Goal: Task Accomplishment & Management: Manage account settings

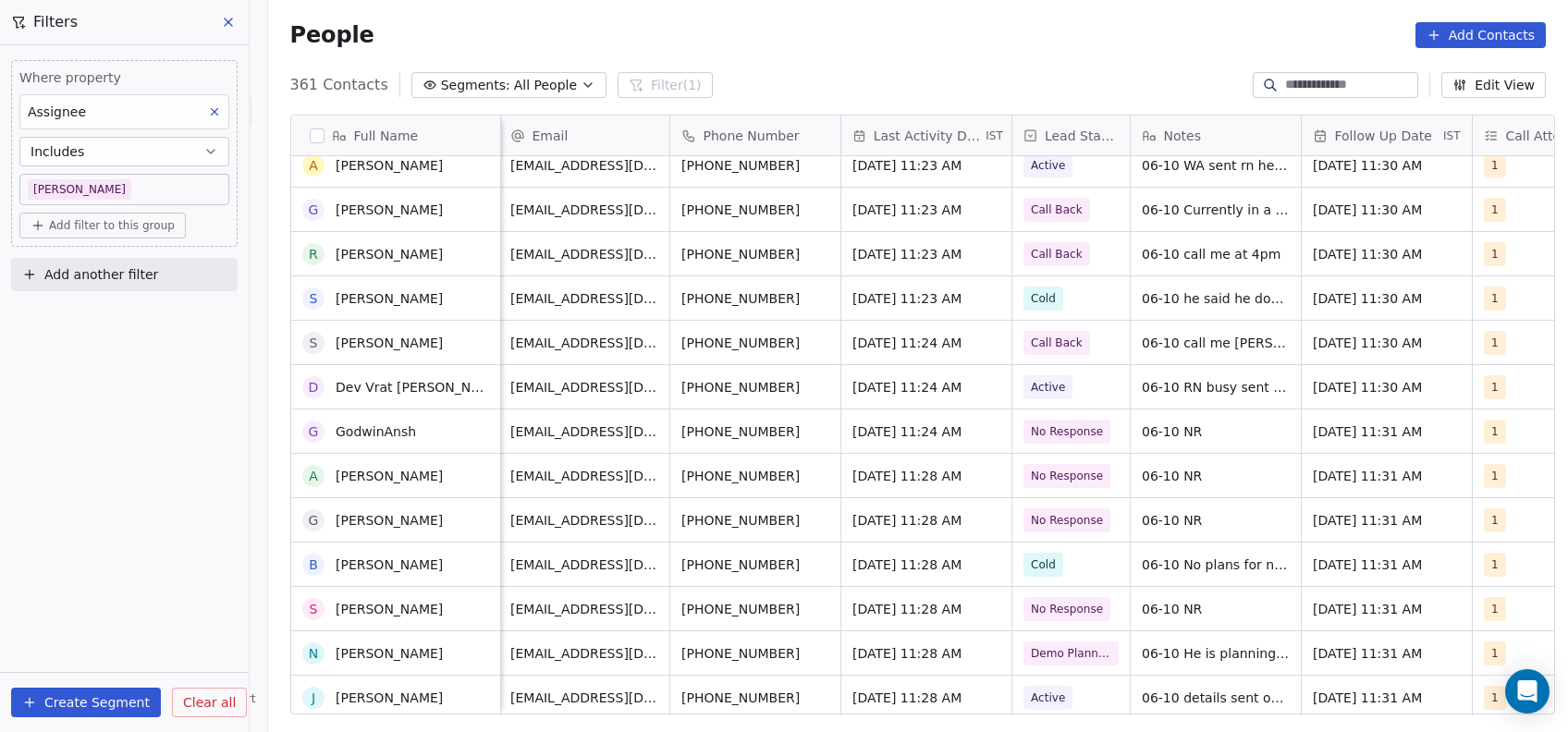
scroll to position [297, 0]
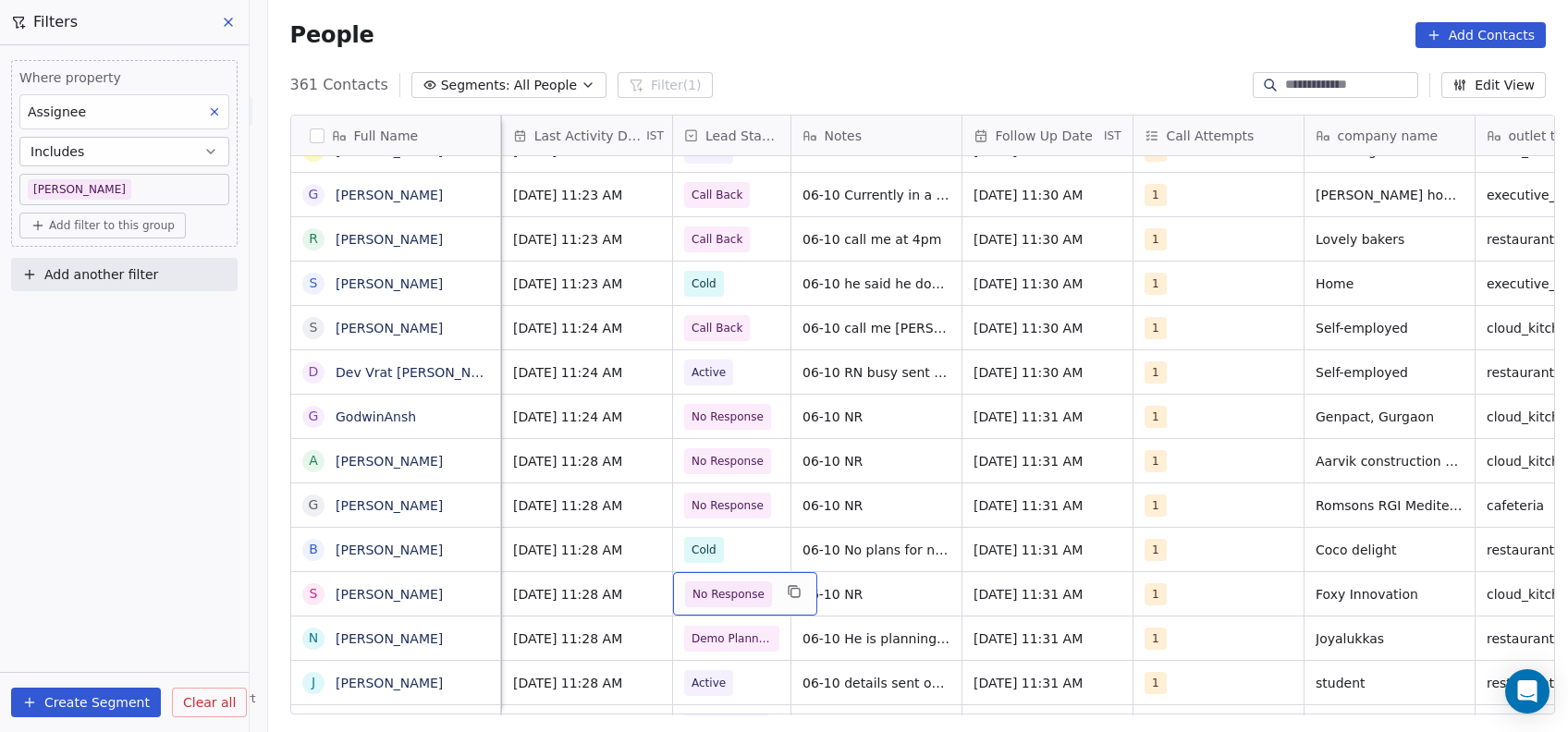
click at [747, 601] on span "No Response" at bounding box center [729, 594] width 72 height 19
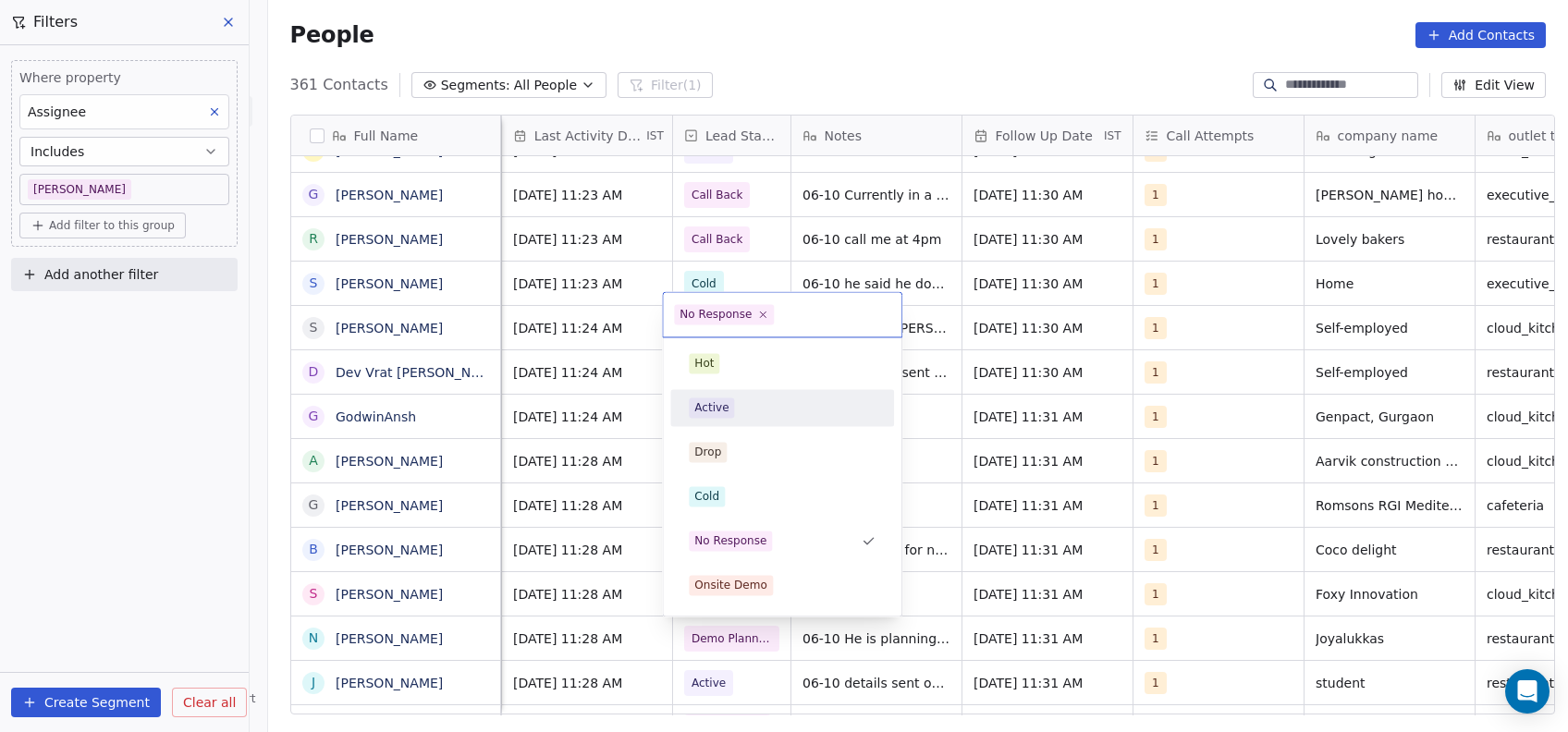
click at [704, 416] on span "Active" at bounding box center [711, 408] width 45 height 21
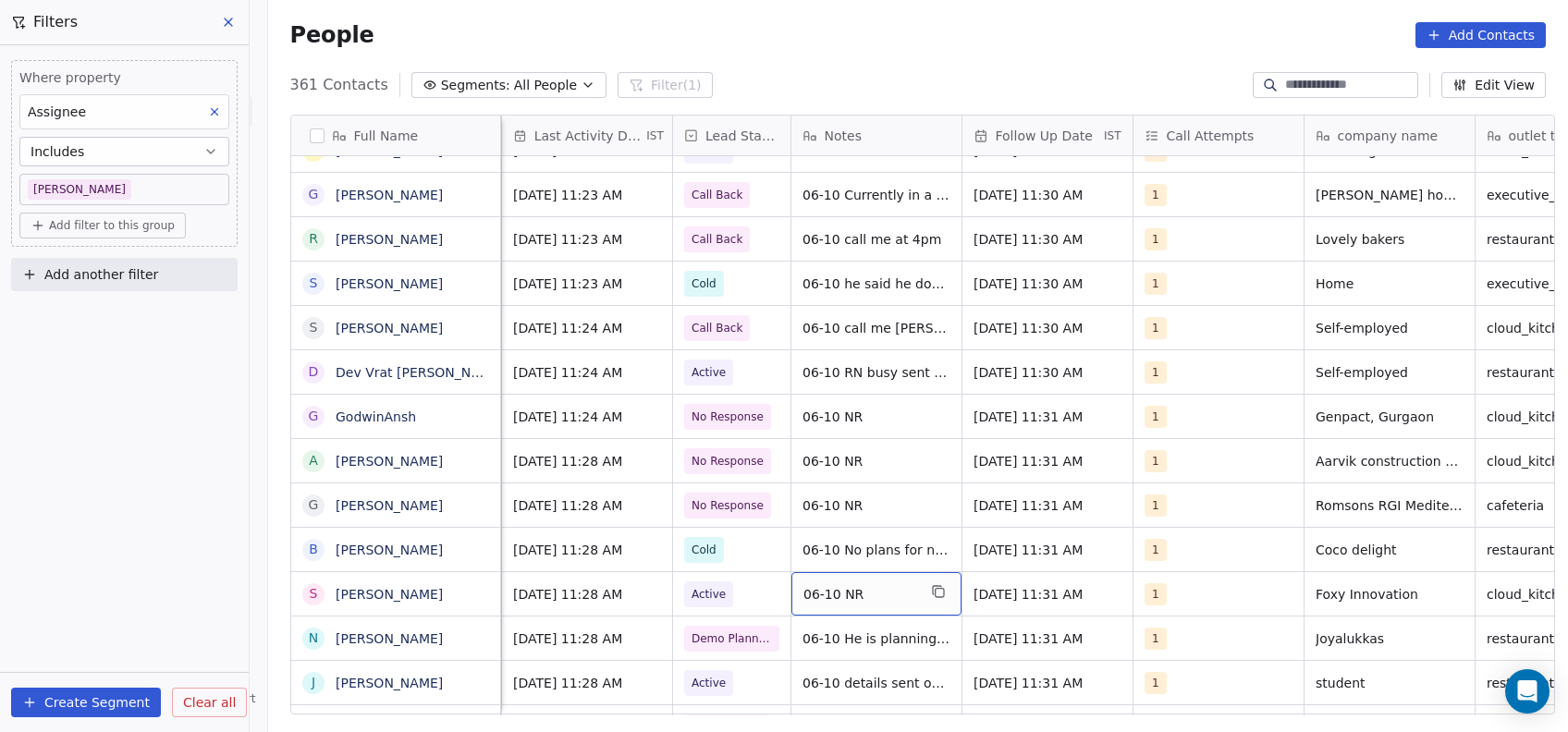
click at [900, 582] on div "06-10 NR" at bounding box center [877, 594] width 170 height 43
type textarea "**********"
click at [988, 568] on html "On2Cook India Pvt. Ltd. Contacts People Marketing Workflows Campaigns Metrics &…" at bounding box center [784, 366] width 1568 height 732
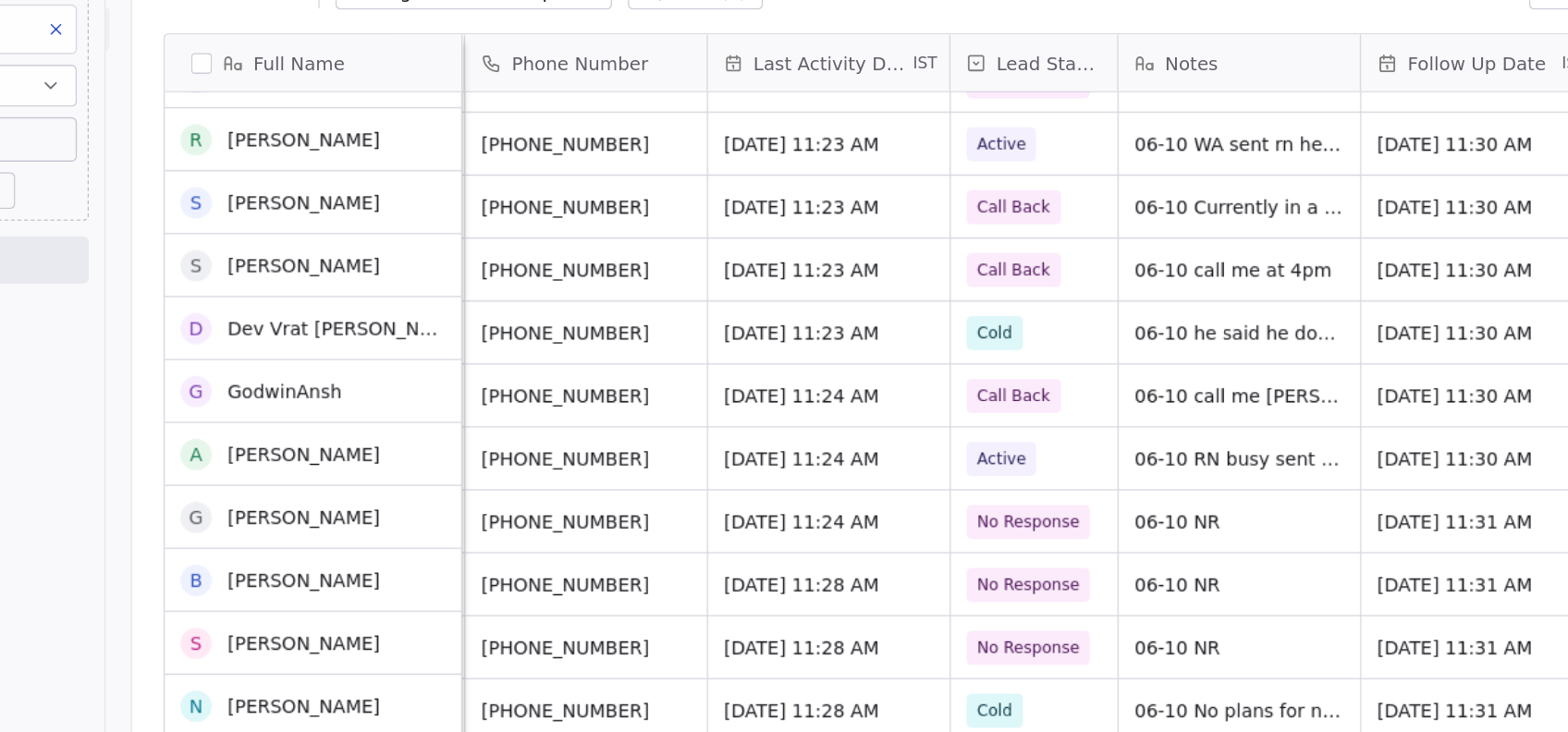
scroll to position [0, 0]
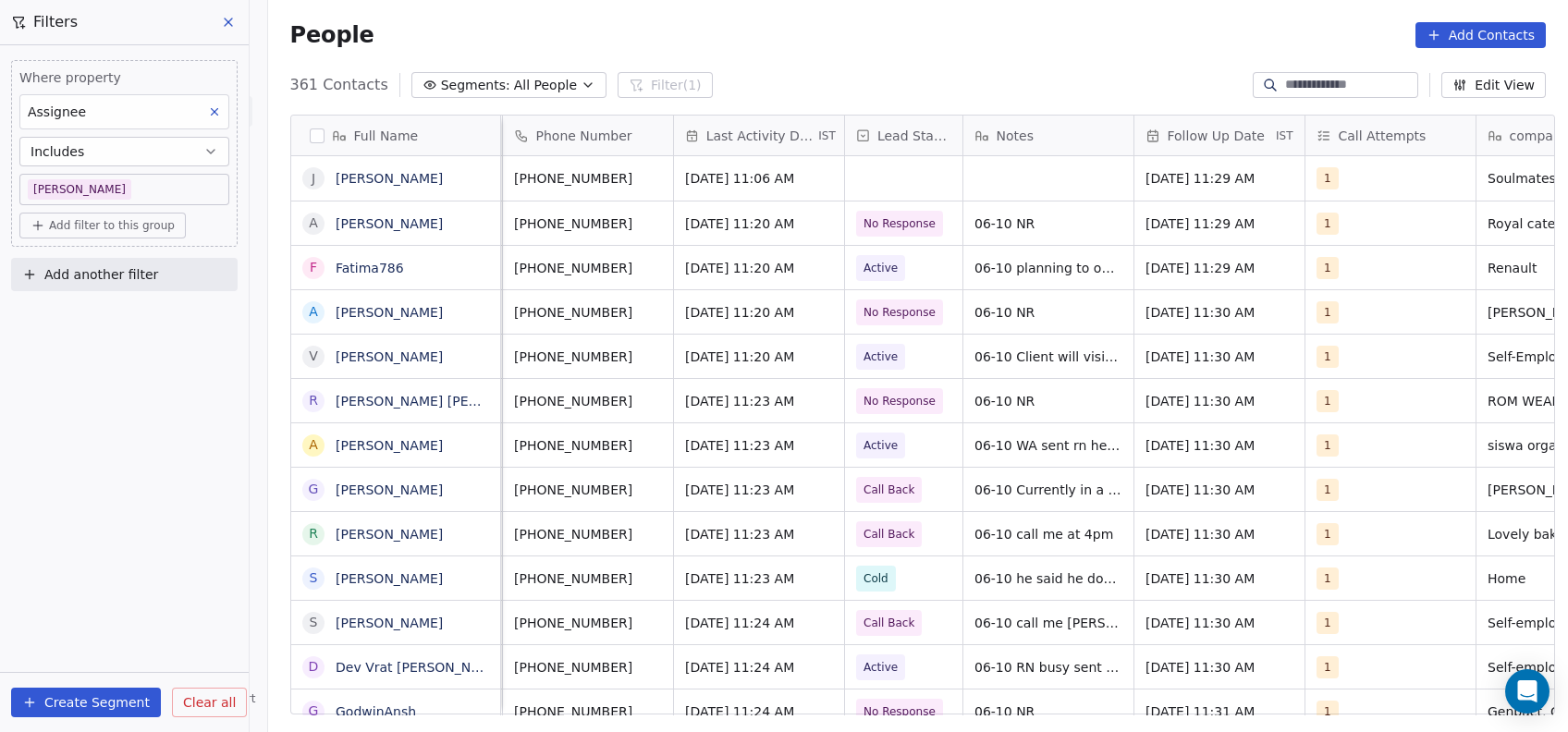
click at [236, 27] on button at bounding box center [229, 22] width 27 height 25
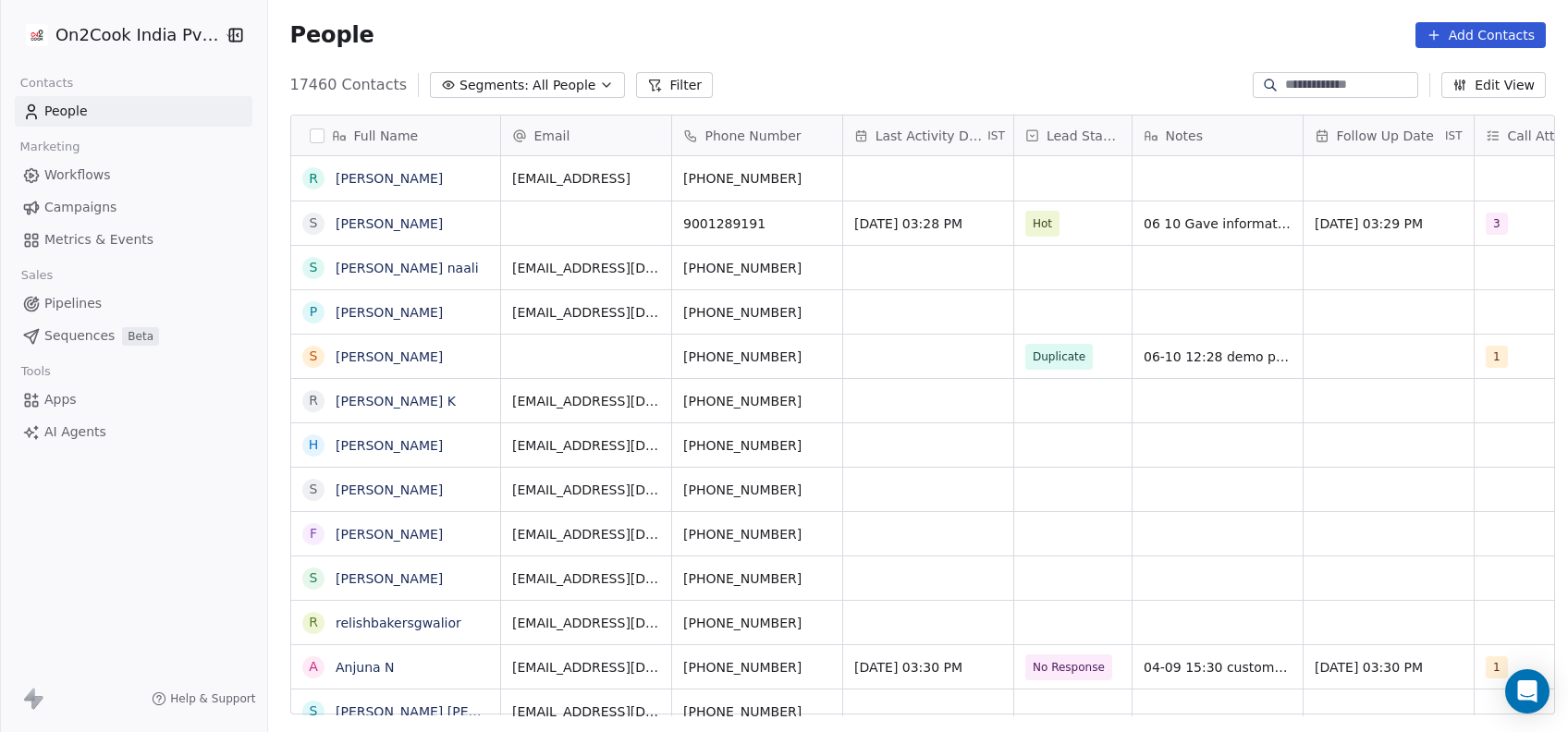
scroll to position [625, 1289]
click at [663, 85] on button "Filter" at bounding box center [674, 85] width 76 height 25
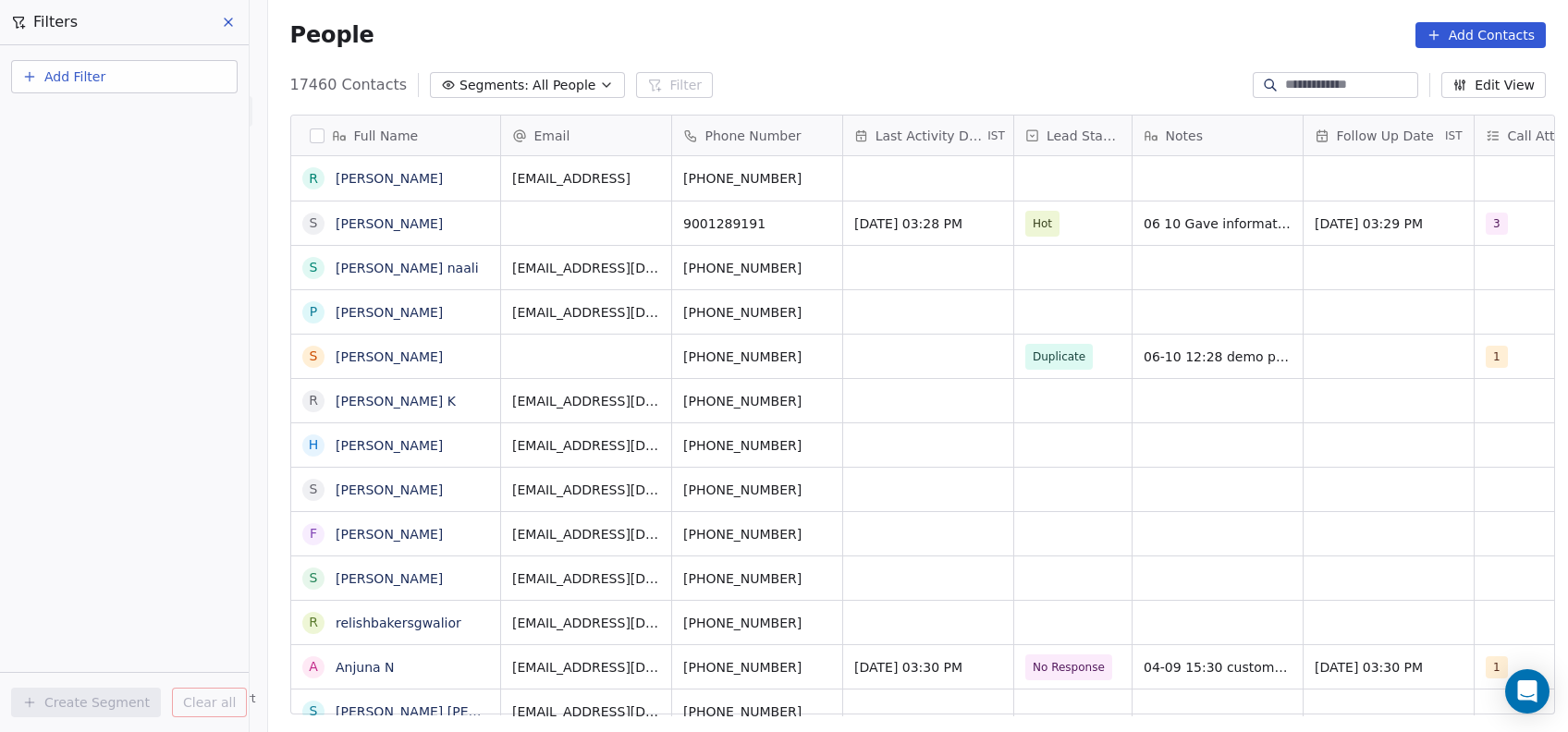
click at [191, 74] on button "Add Filter" at bounding box center [123, 76] width 226 height 33
click at [191, 110] on div "Contact properties" at bounding box center [124, 120] width 188 height 20
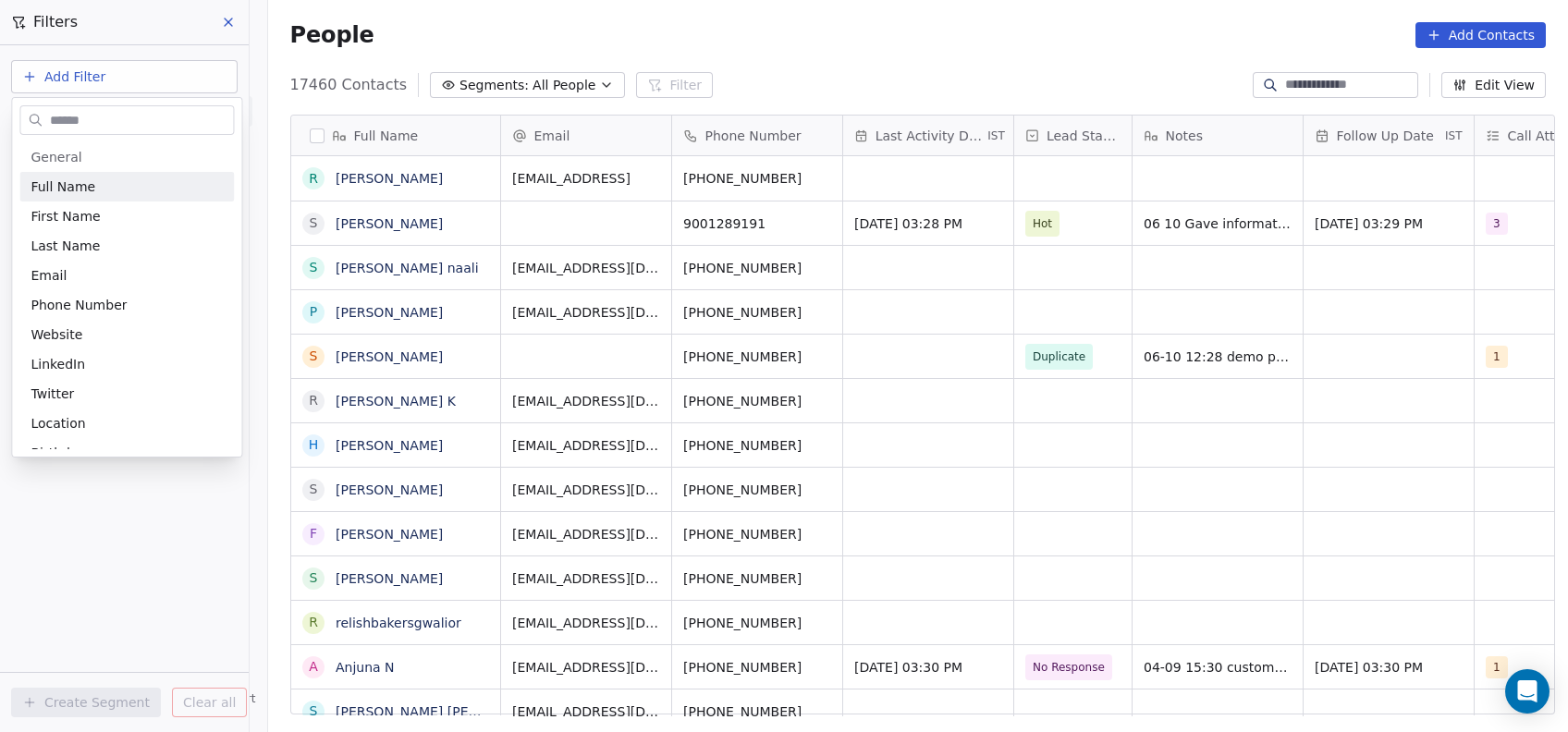
click at [191, 110] on input "text" at bounding box center [139, 120] width 187 height 26
type input "***"
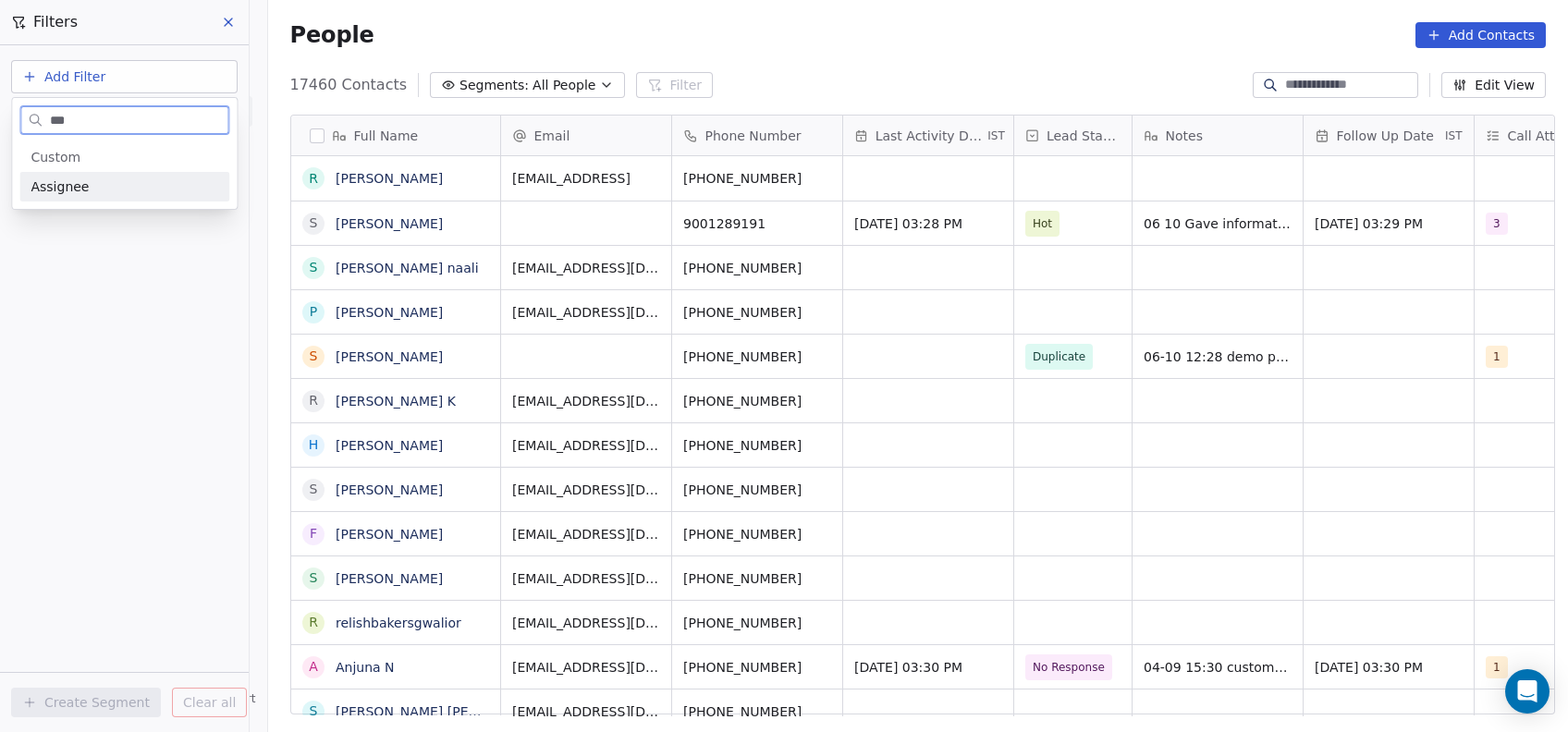
click at [184, 189] on div "Assignee" at bounding box center [124, 186] width 188 height 19
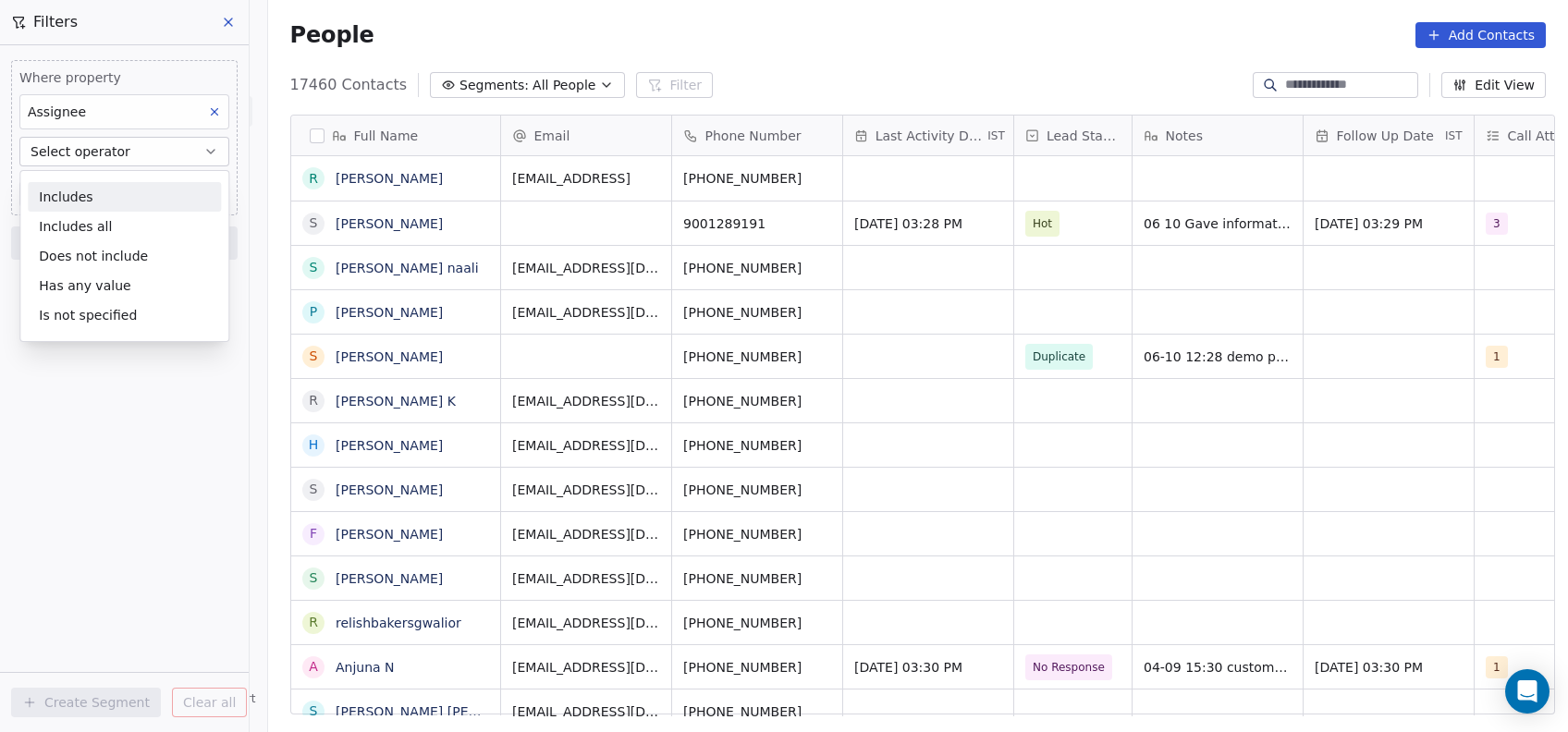
click at [184, 189] on div "Includes" at bounding box center [123, 197] width 193 height 29
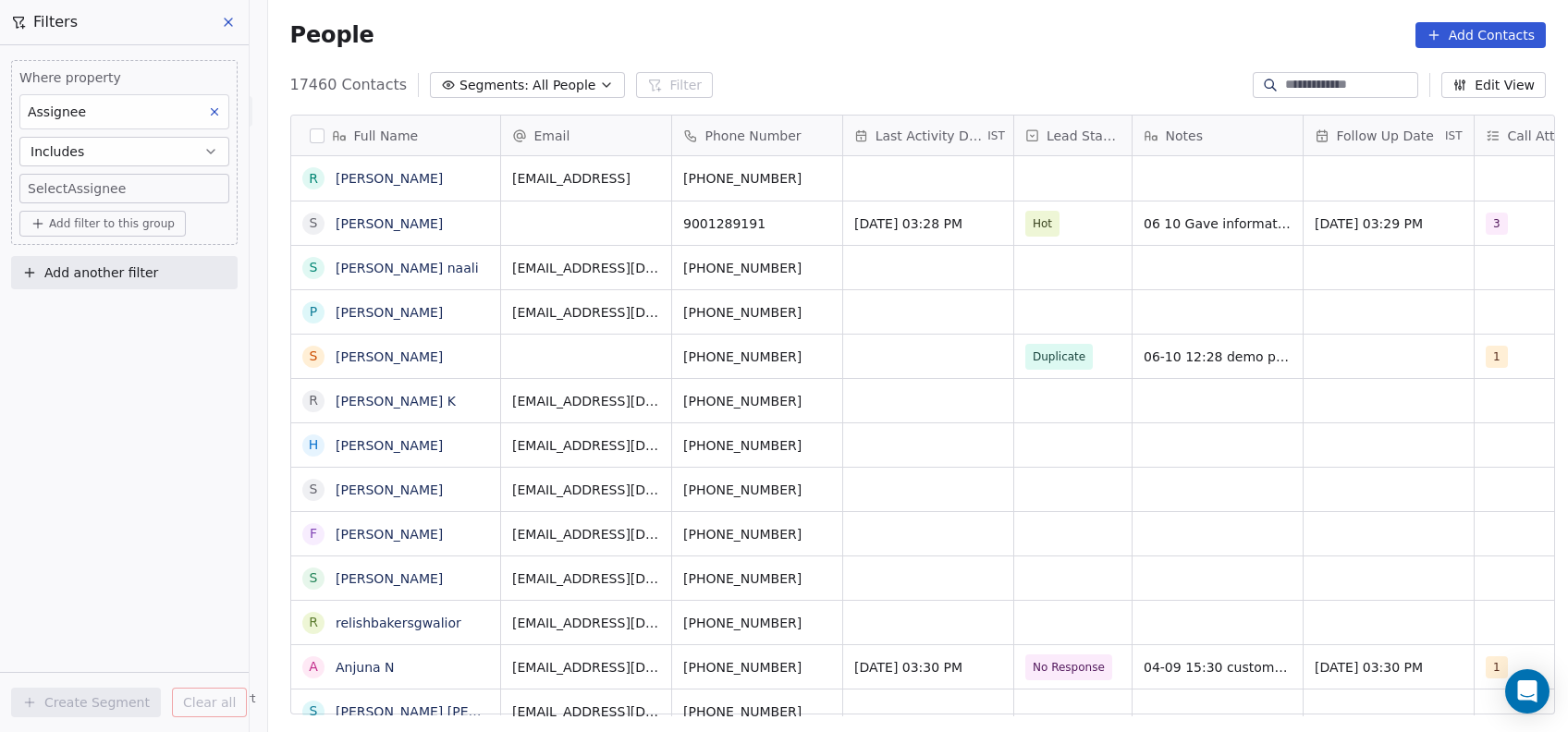
click at [184, 189] on body "On2Cook India Pvt. Ltd. Contacts People Marketing Workflows Campaigns Metrics &…" at bounding box center [784, 366] width 1568 height 732
type input "***"
click at [83, 267] on div "[PERSON_NAME]" at bounding box center [138, 251] width 223 height 37
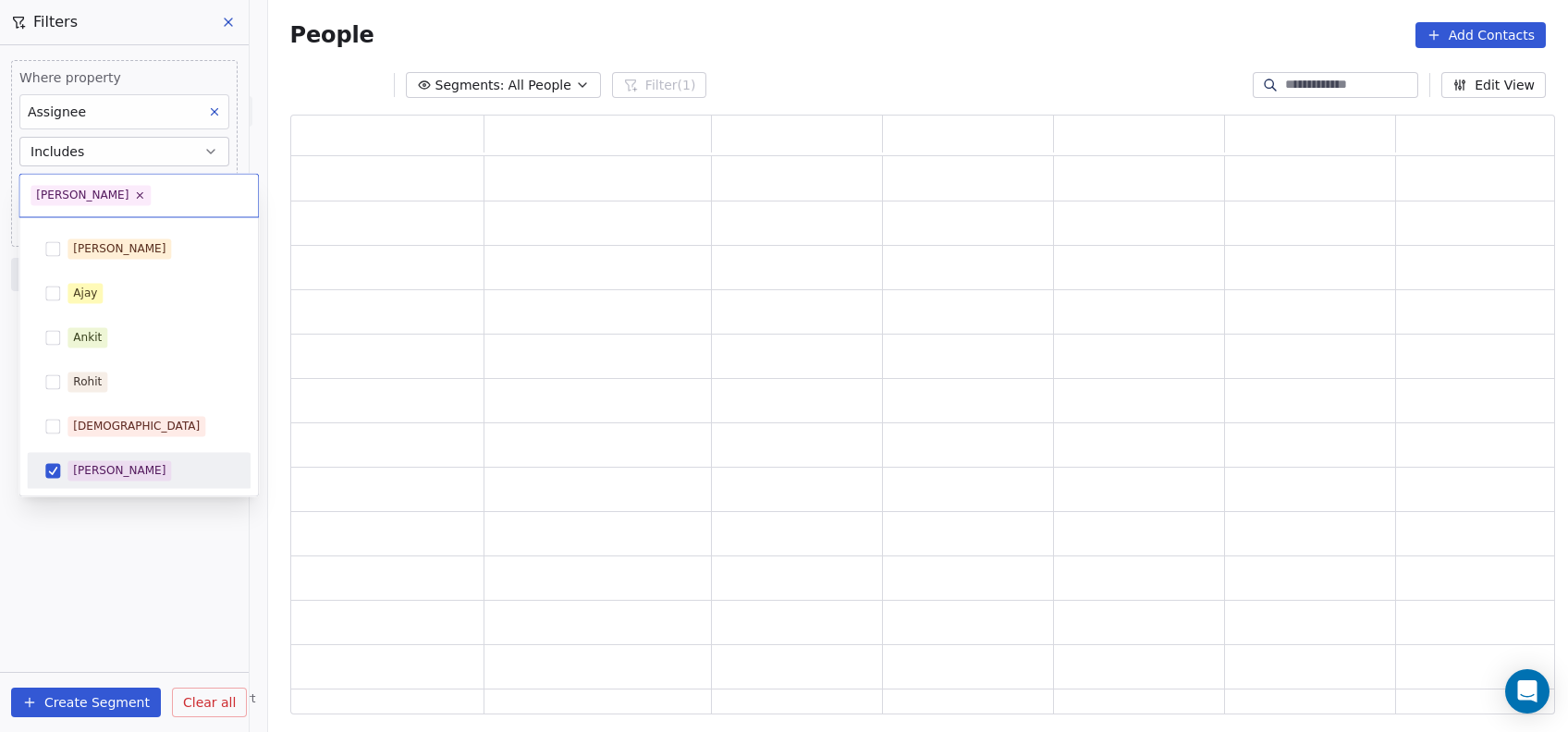
click at [107, 545] on html "On2Cook India Pvt. Ltd. Contacts People Marketing Workflows Campaigns Metrics &…" at bounding box center [784, 366] width 1568 height 732
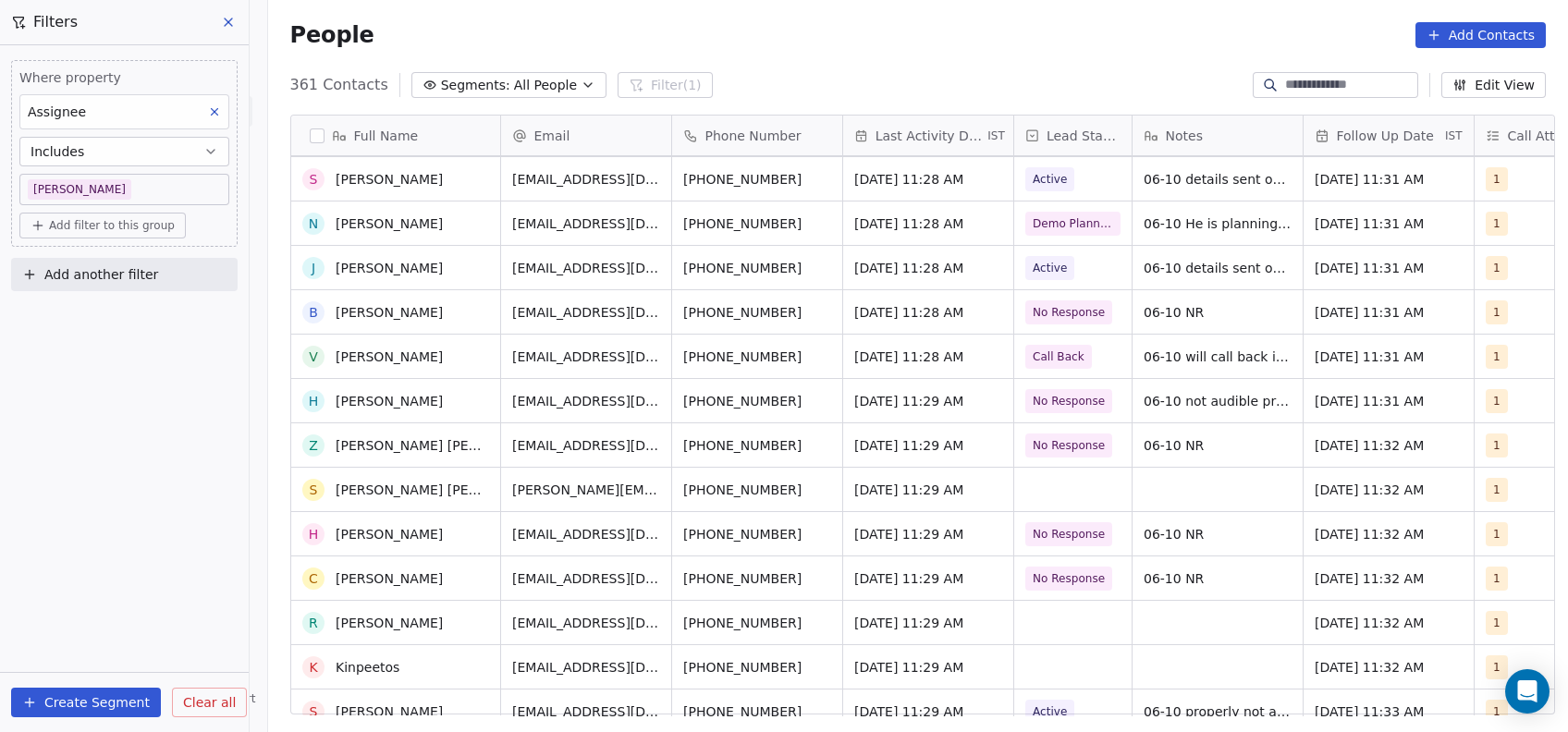
scroll to position [712, 0]
click at [1037, 482] on div "grid" at bounding box center [1072, 488] width 118 height 43
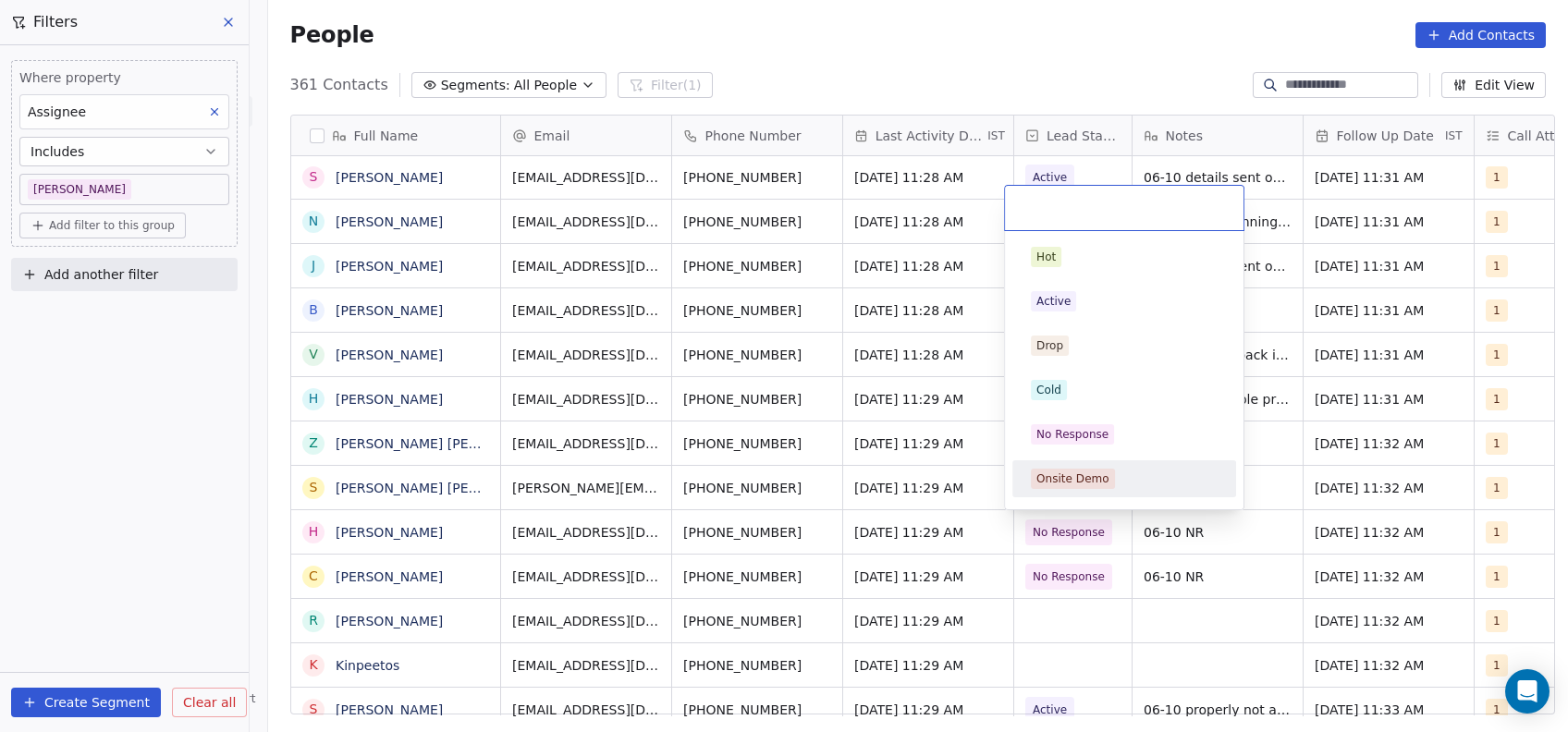
click at [933, 469] on html "On2Cook India Pvt. Ltd. Contacts People Marketing Workflows Campaigns Metrics &…" at bounding box center [784, 366] width 1568 height 732
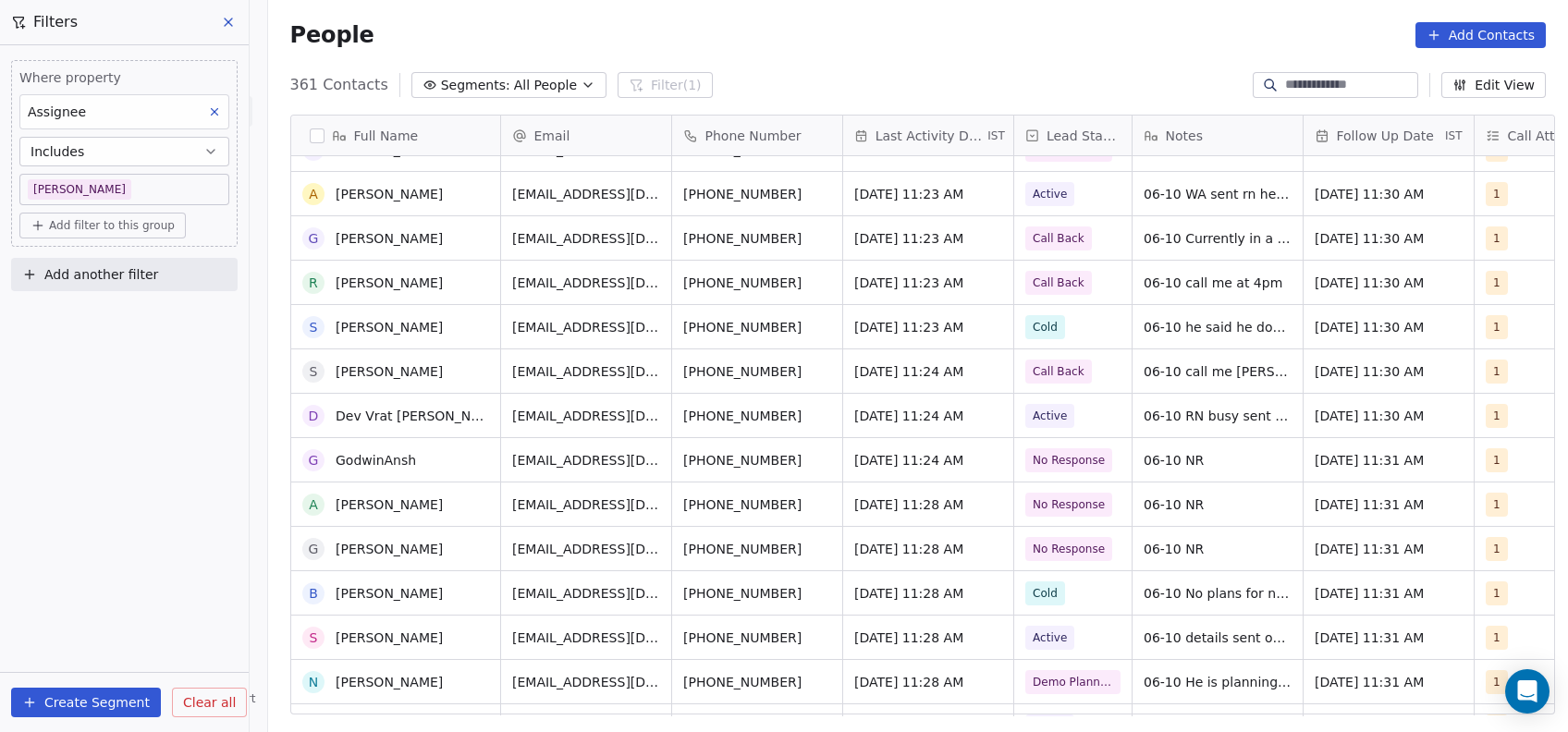
scroll to position [86, 0]
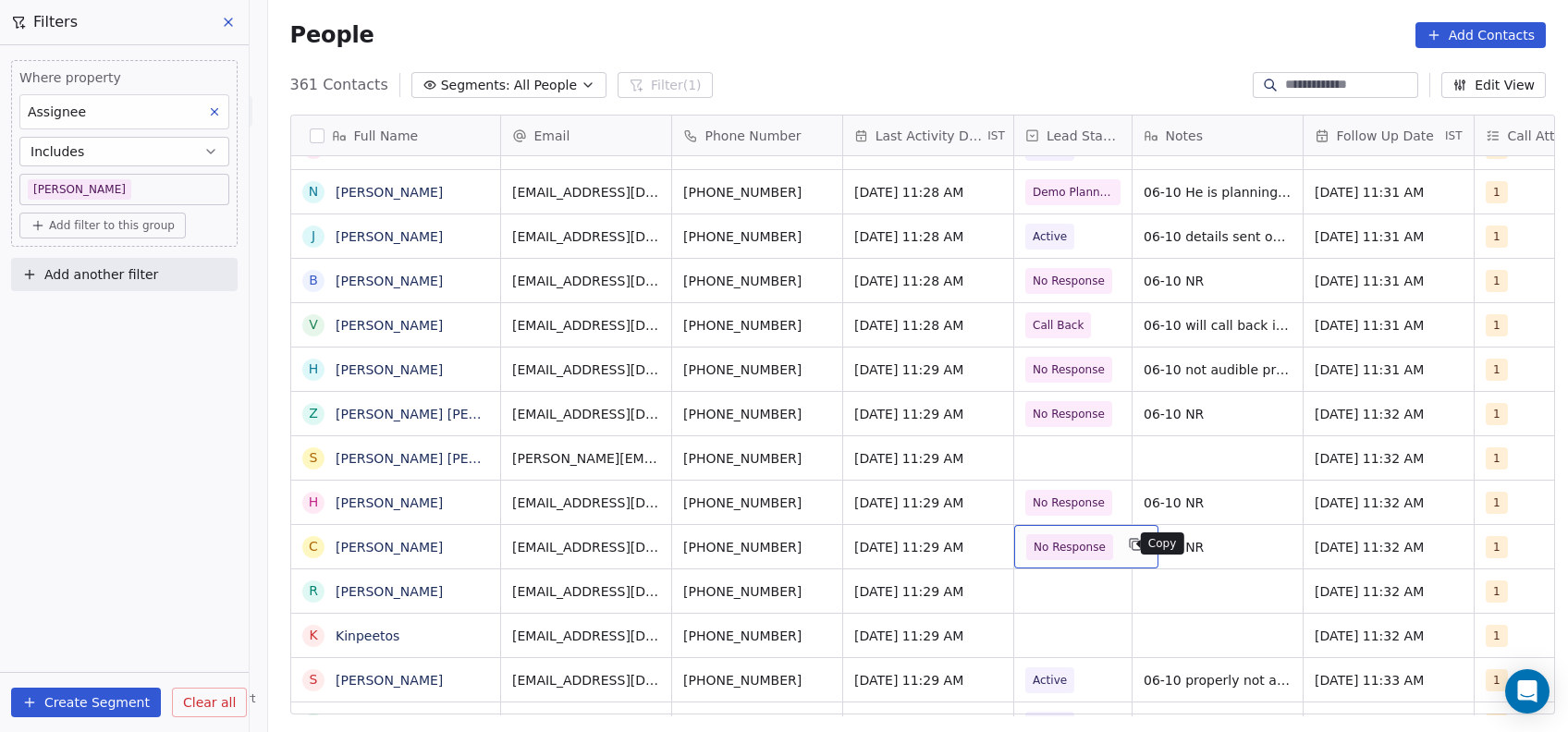
click at [1126, 547] on icon "grid" at bounding box center [1133, 544] width 15 height 15
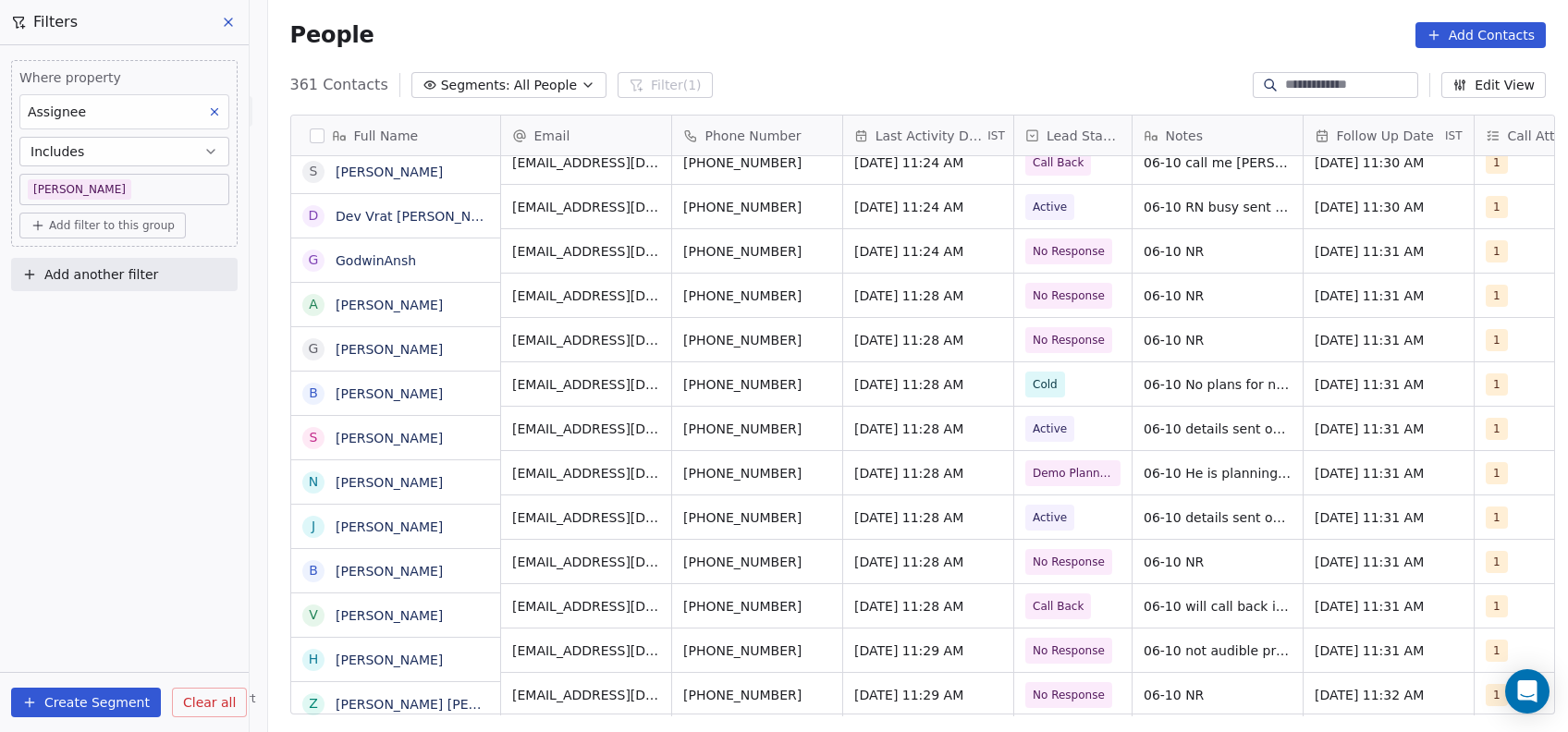
scroll to position [461, 0]
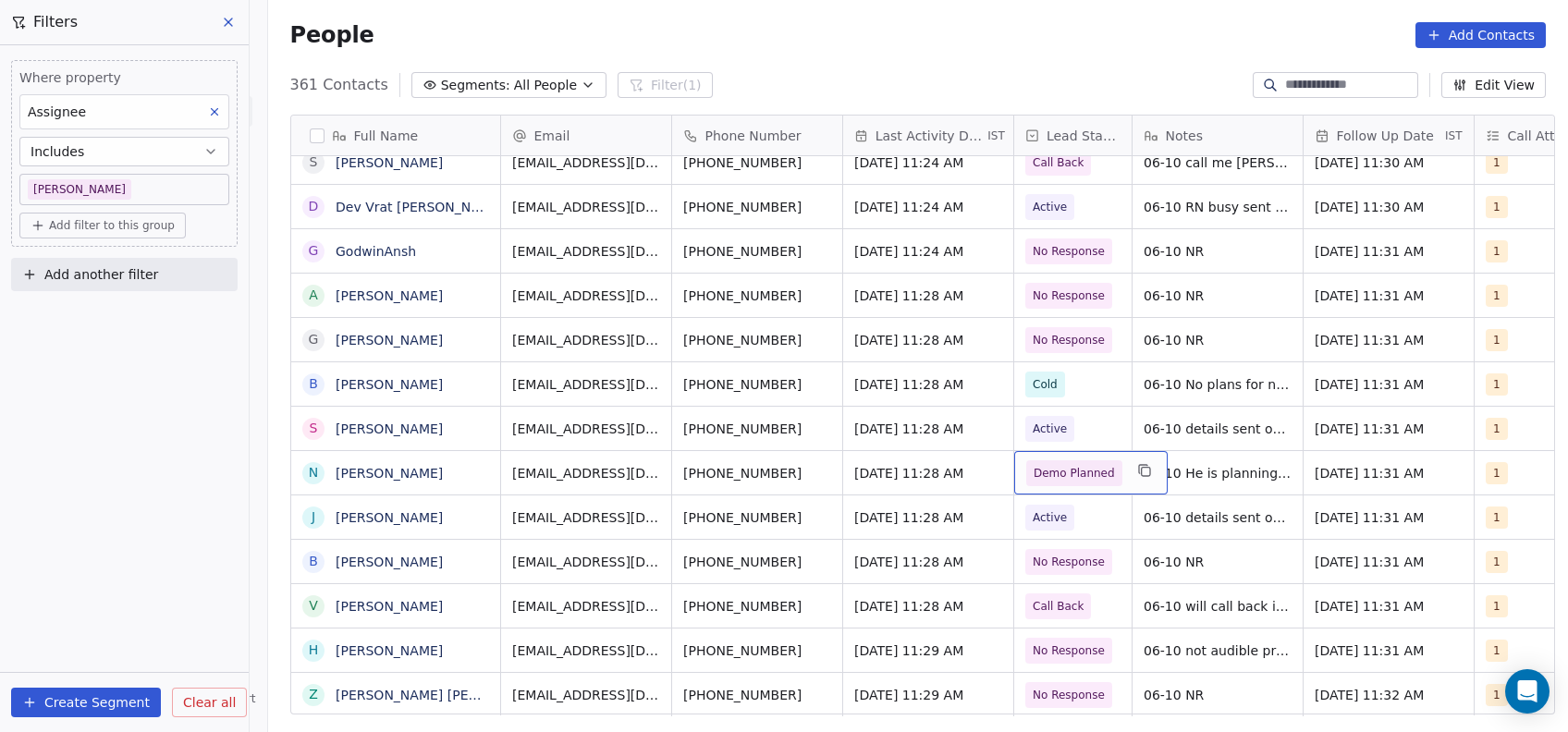
click at [1061, 465] on span "Demo Planned" at bounding box center [1073, 473] width 81 height 19
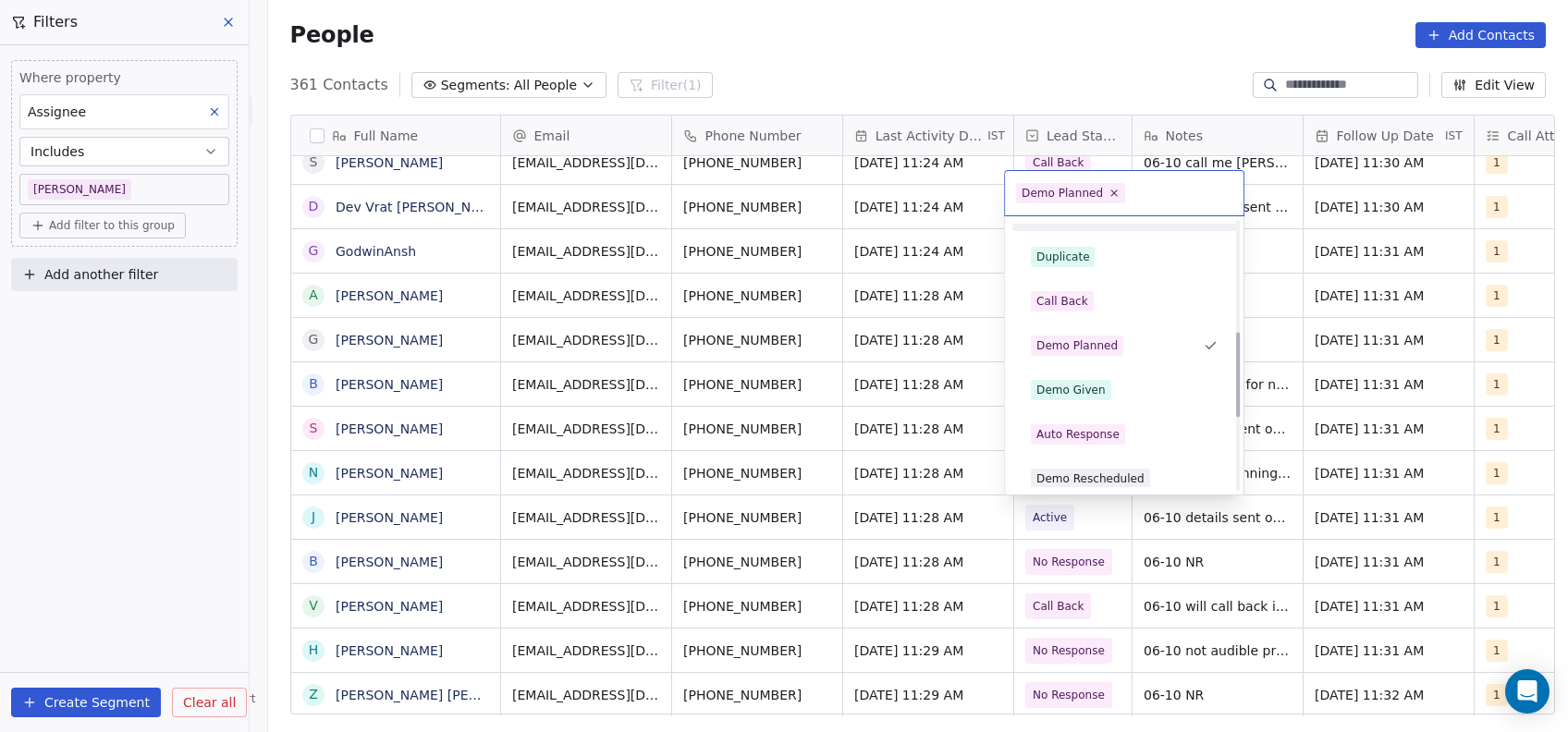
scroll to position [348, 0]
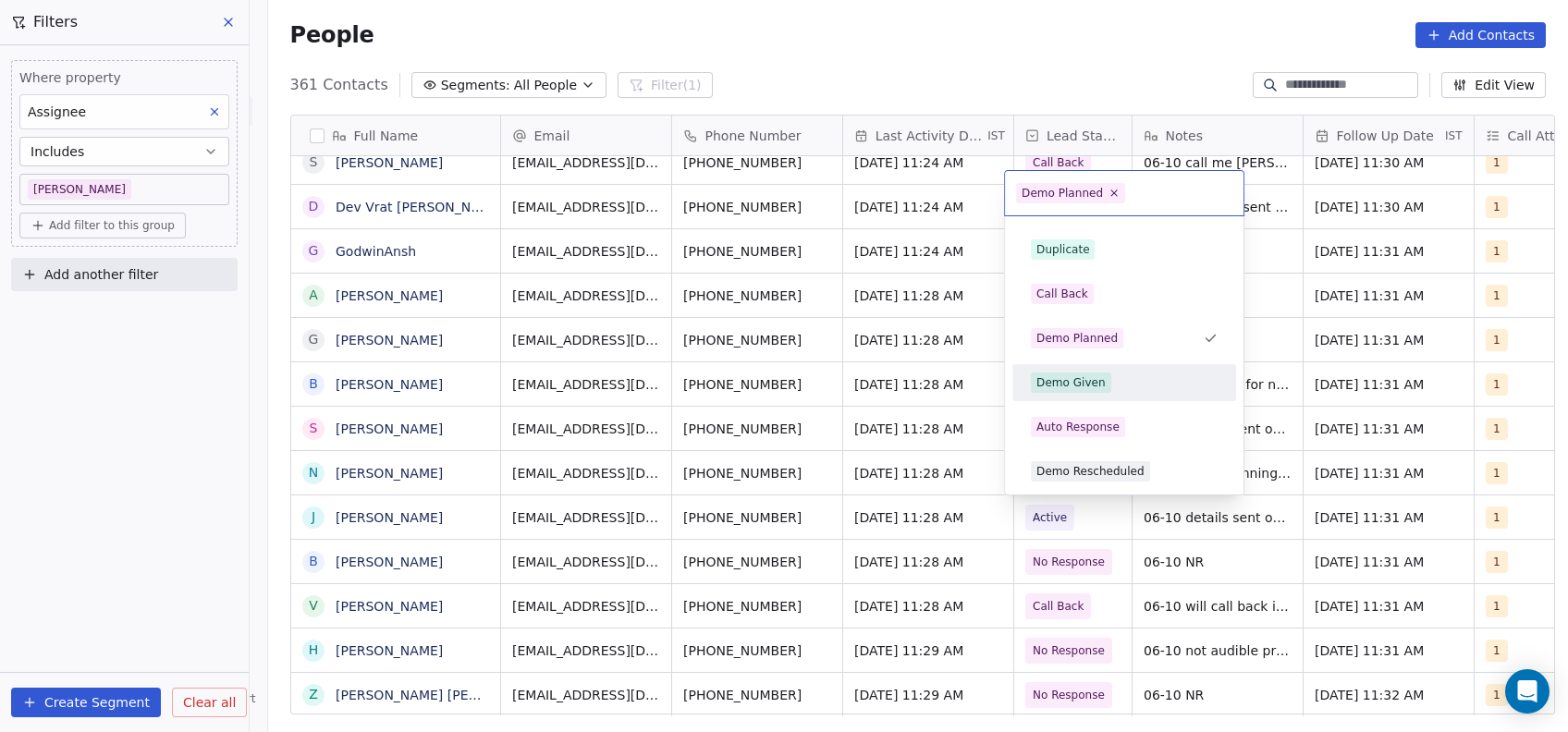
click at [1055, 379] on div "Demo Given" at bounding box center [1070, 382] width 70 height 17
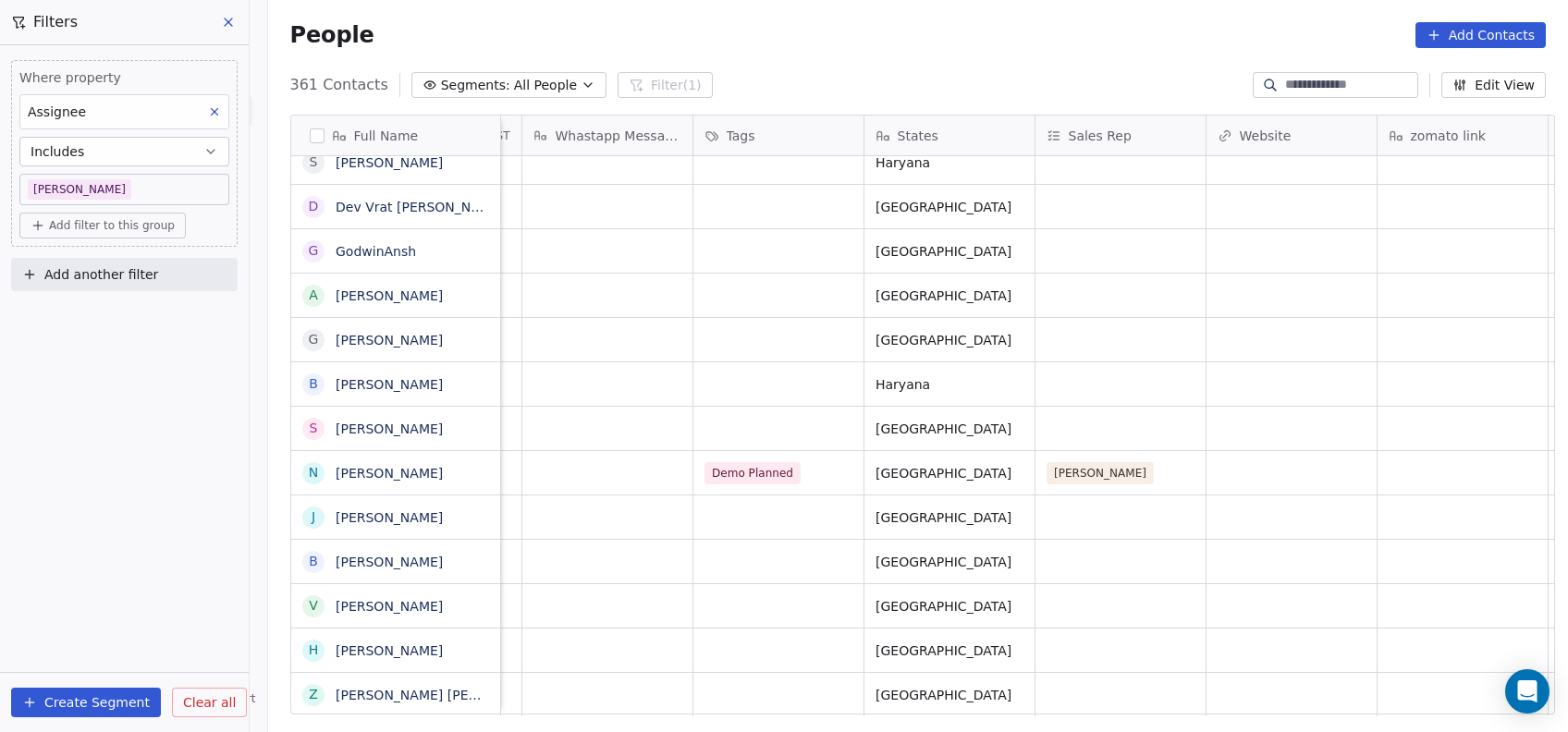
scroll to position [0, 2324]
click at [797, 469] on div "Demo Planned" at bounding box center [756, 473] width 113 height 23
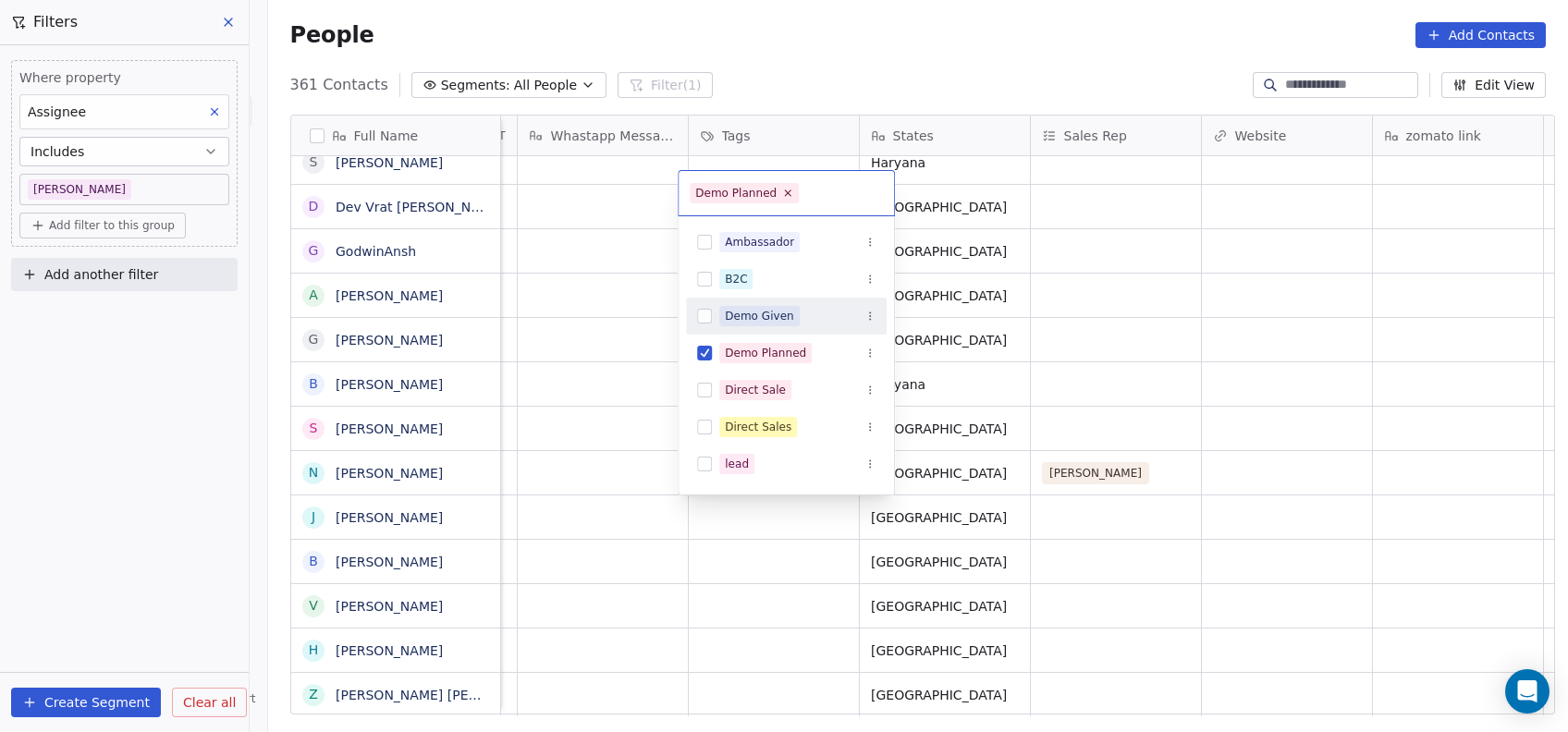
click at [757, 323] on div "Demo Given" at bounding box center [759, 316] width 70 height 17
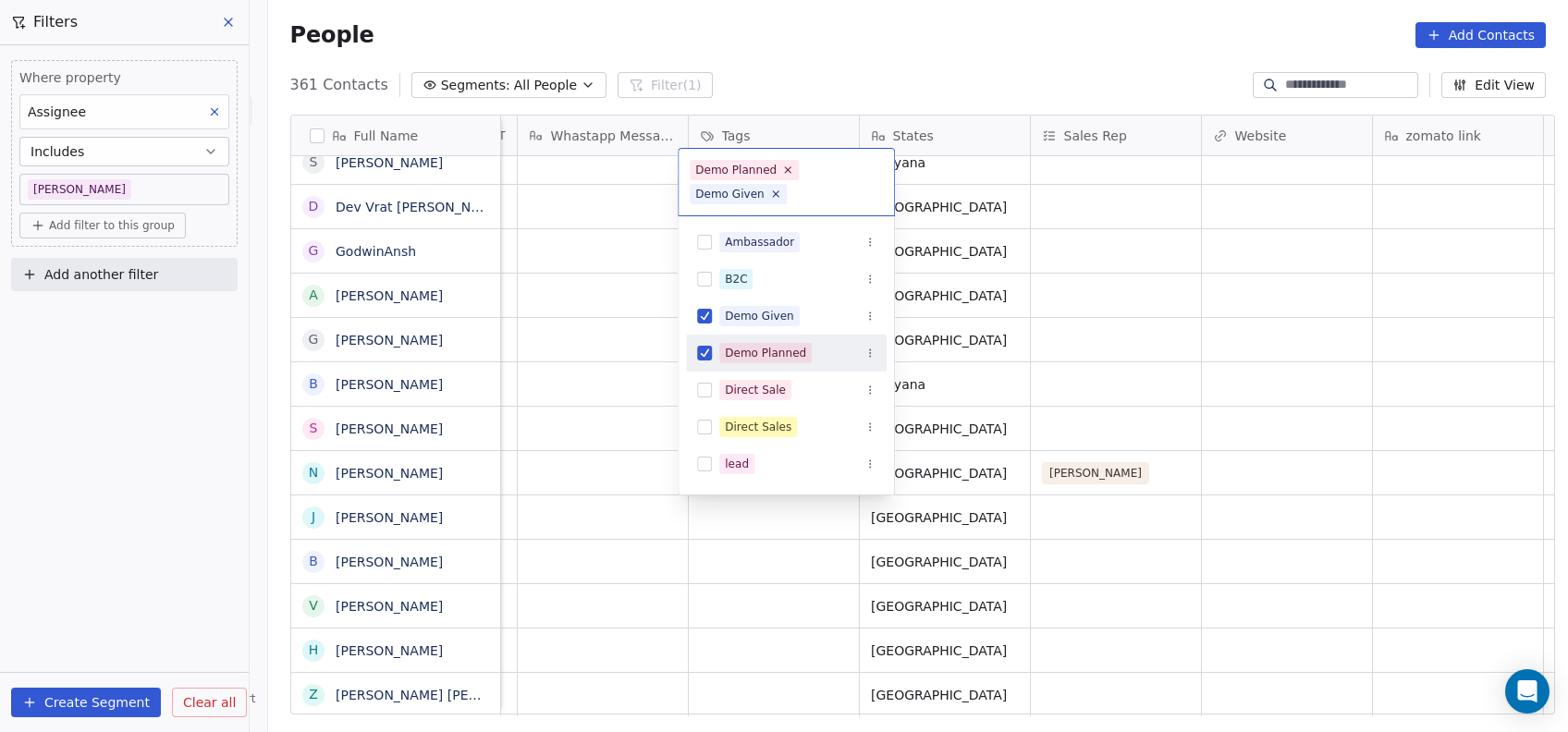
click at [940, 337] on html "On2Cook India Pvt. Ltd. Contacts People Marketing Workflows Campaigns Metrics &…" at bounding box center [784, 366] width 1568 height 732
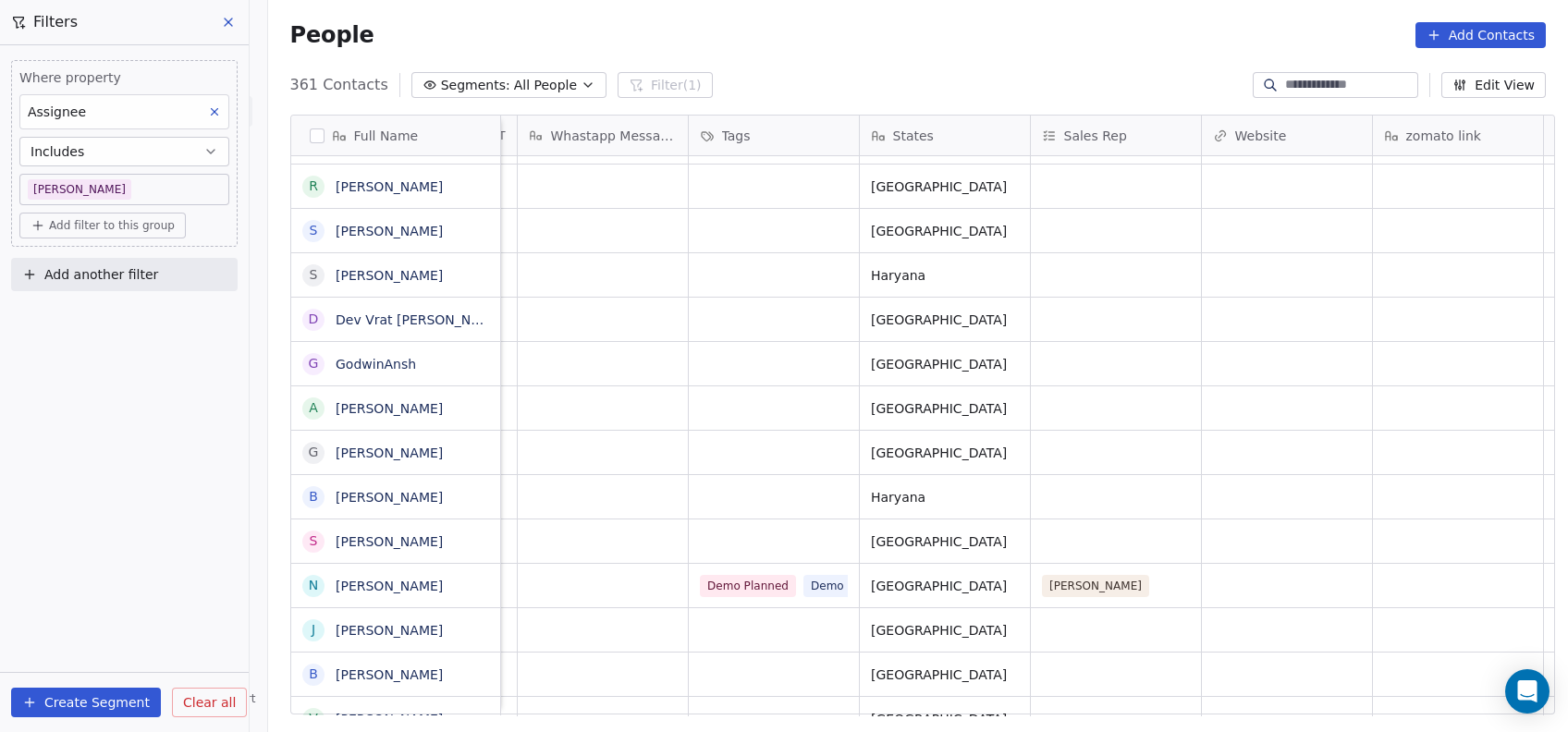
scroll to position [466, 0]
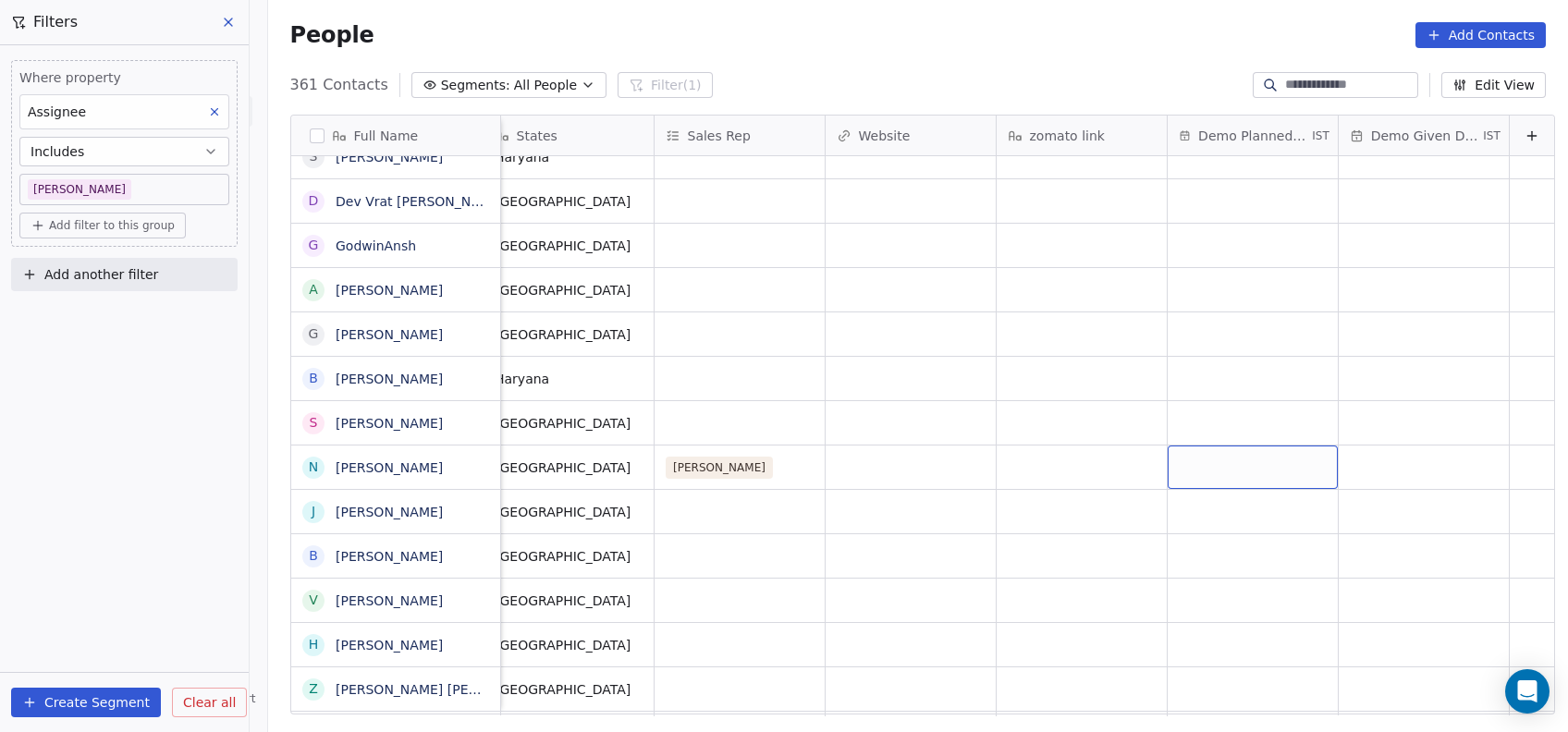
click at [1193, 471] on div "grid" at bounding box center [1253, 467] width 170 height 43
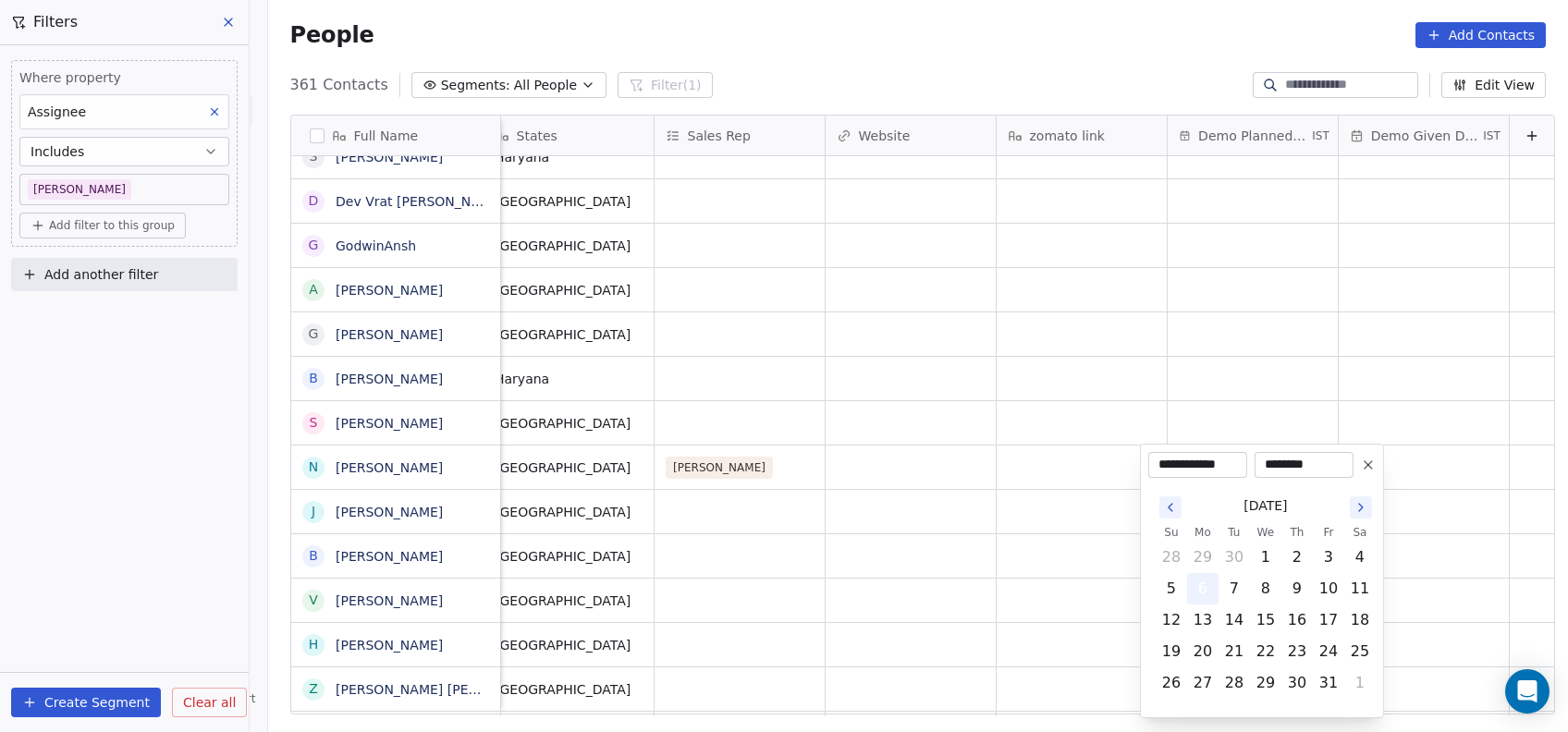
click at [1207, 587] on button "6" at bounding box center [1203, 589] width 29 height 29
click at [1447, 435] on html "On2Cook India Pvt. Ltd. Contacts People Marketing Workflows Campaigns Metrics &…" at bounding box center [784, 366] width 1568 height 732
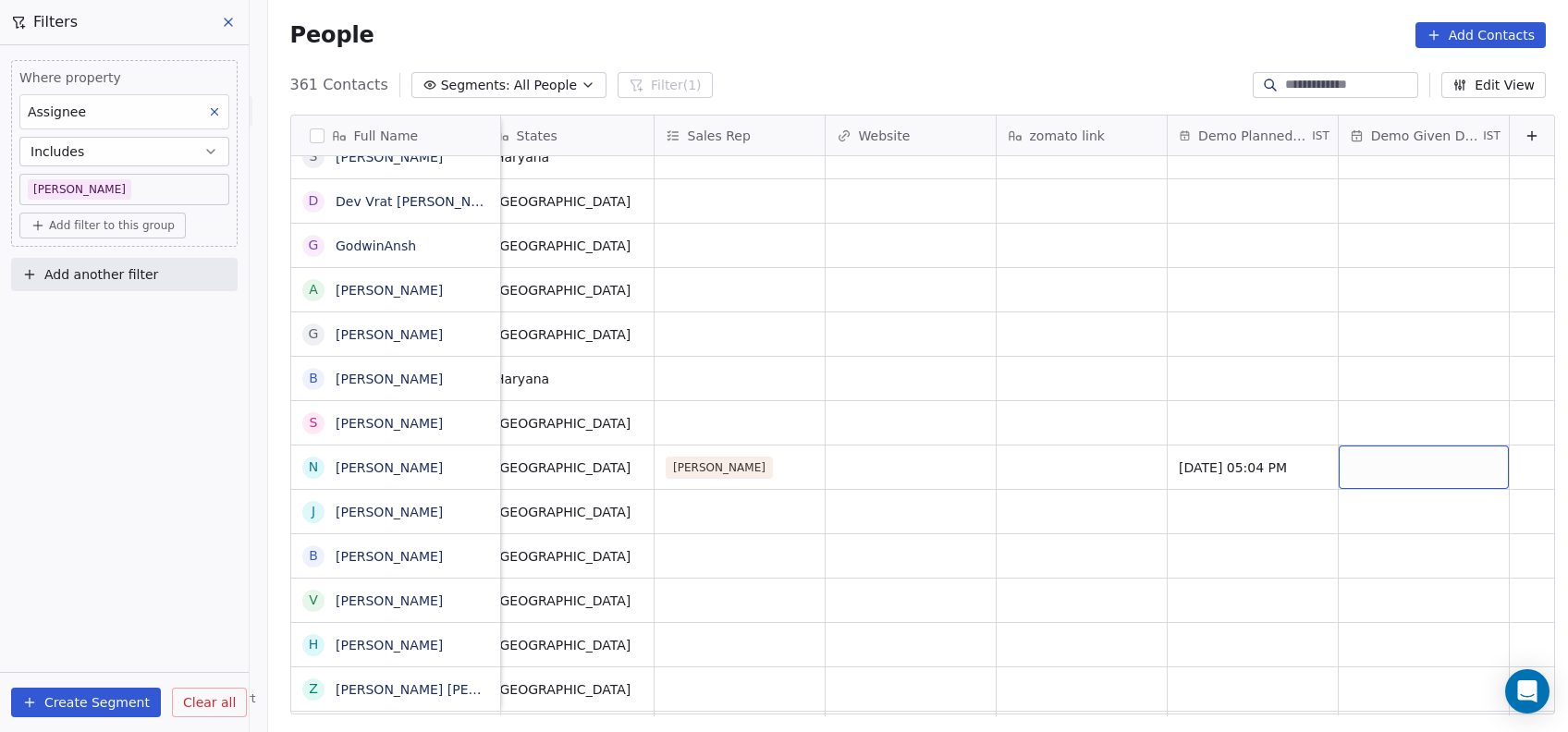
click at [1372, 472] on div "grid" at bounding box center [1423, 467] width 170 height 43
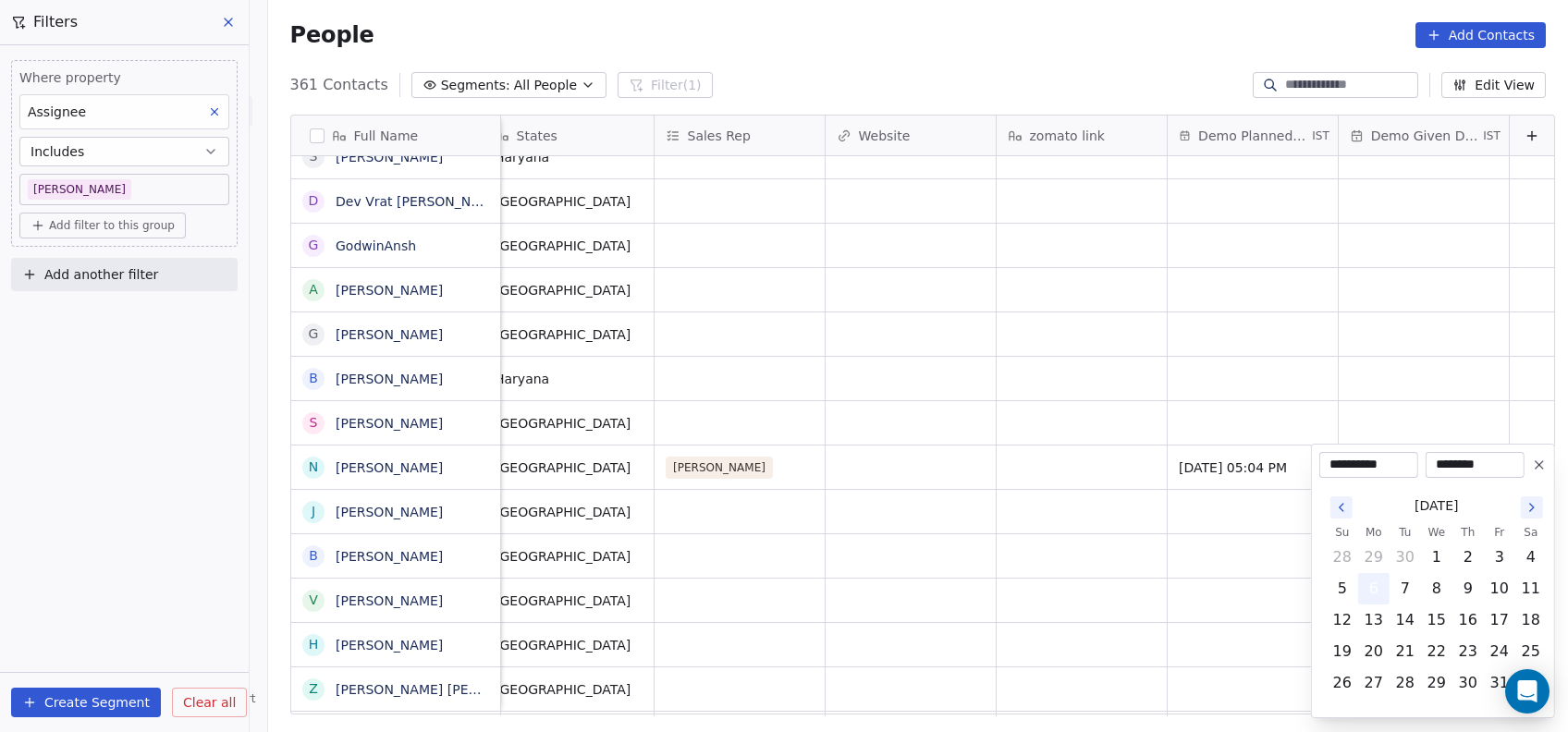
click at [1383, 579] on button "6" at bounding box center [1373, 589] width 29 height 29
click at [1259, 577] on html "On2Cook India Pvt. Ltd. Contacts People Marketing Workflows Campaigns Metrics &…" at bounding box center [784, 366] width 1568 height 732
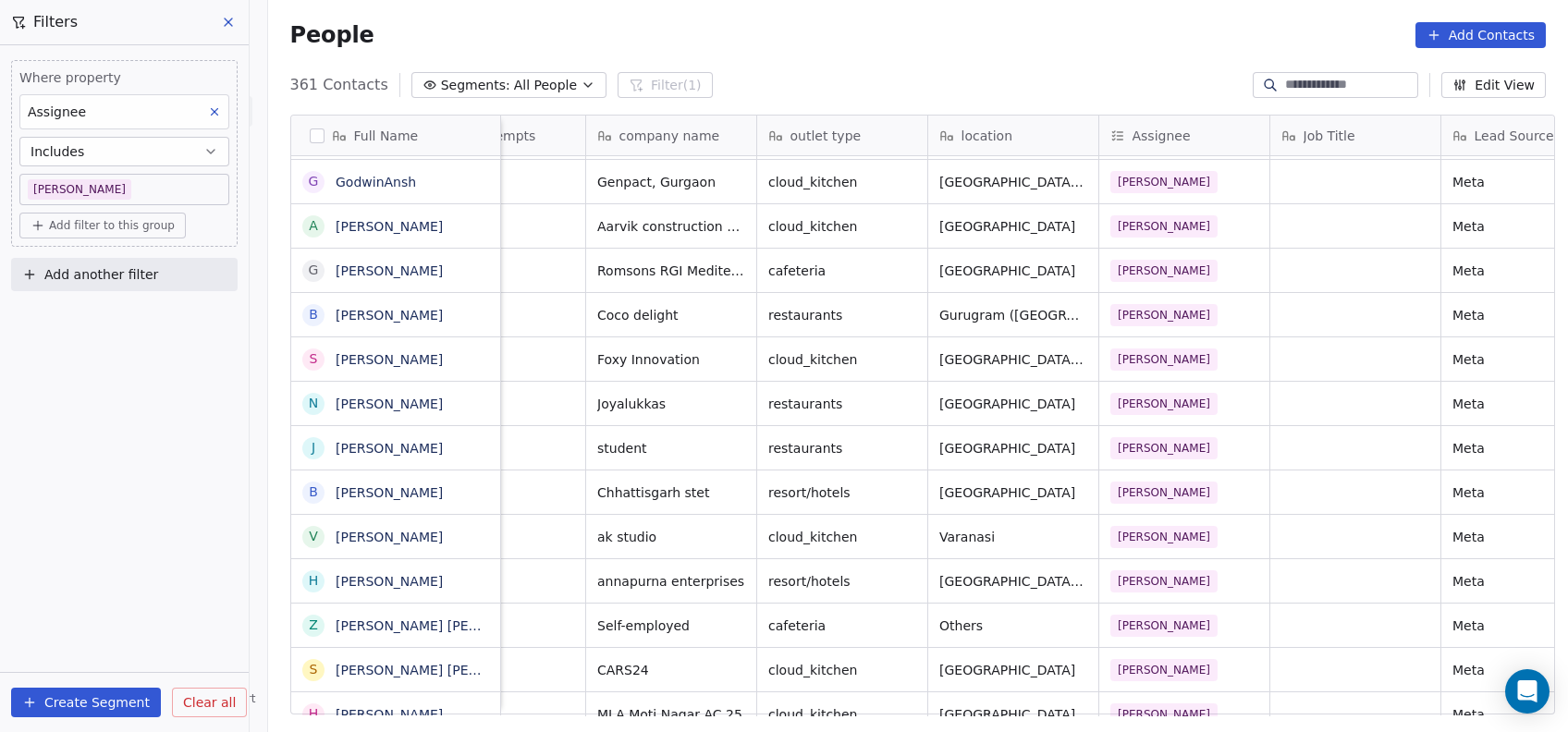
scroll to position [19, 1060]
click at [1111, 514] on div "Call Back 06-10 will call back in 10 min by 3:40 [DATE] 11:31 AM 1 ak studio cl…" at bounding box center [1317, 536] width 3753 height 44
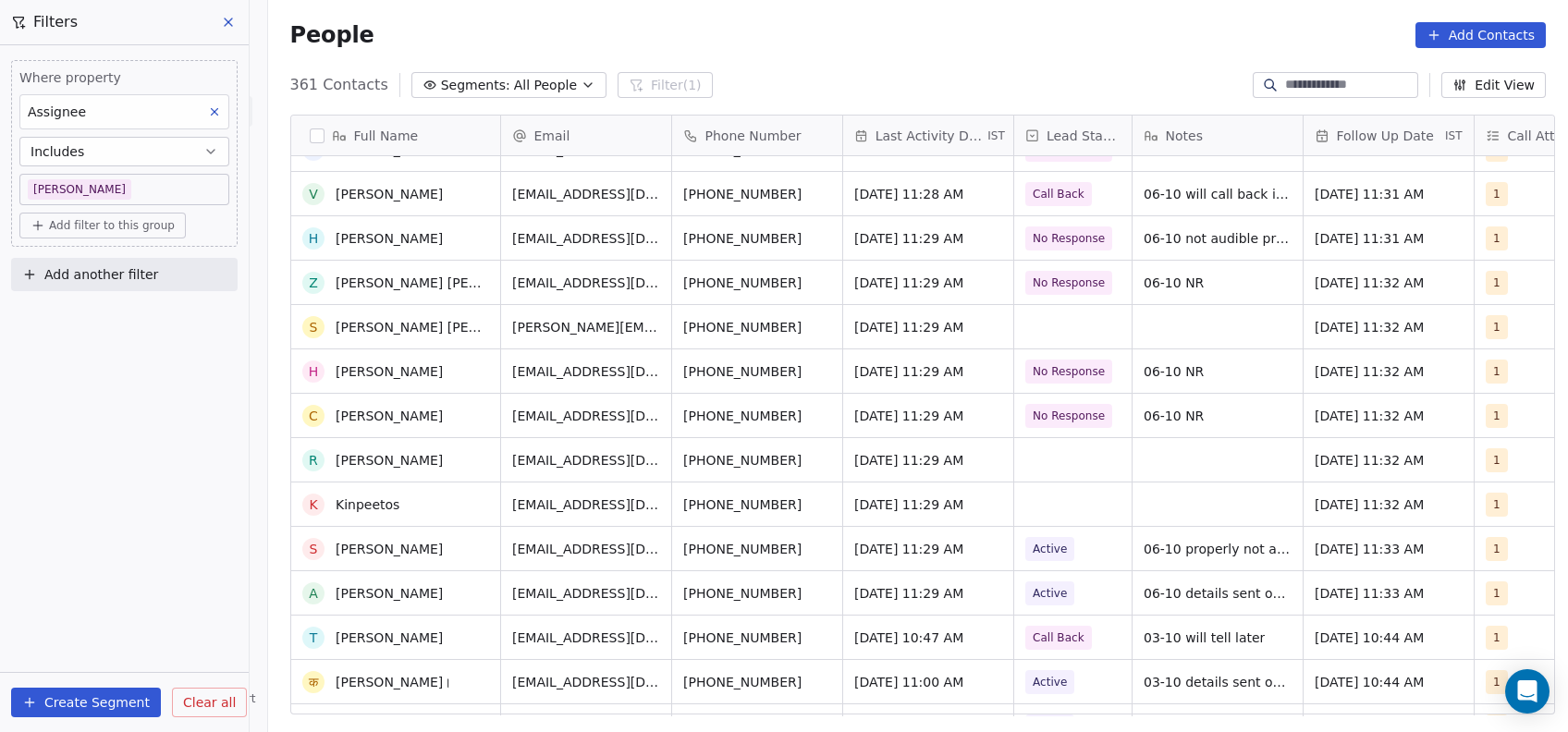
scroll to position [873, 0]
click at [1064, 448] on div "grid" at bounding box center [1072, 460] width 118 height 43
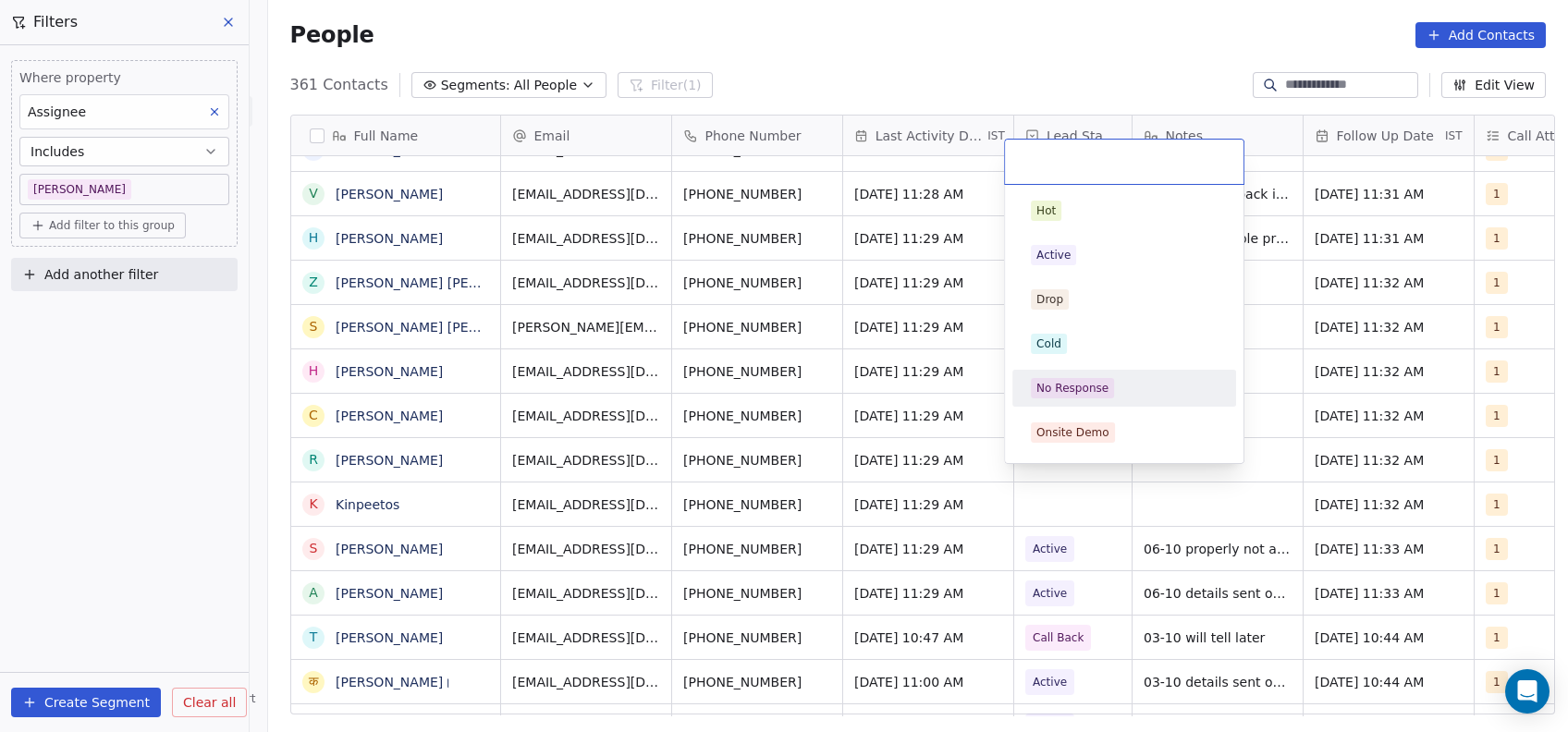
click at [1068, 375] on div "No Response" at bounding box center [1123, 388] width 209 height 29
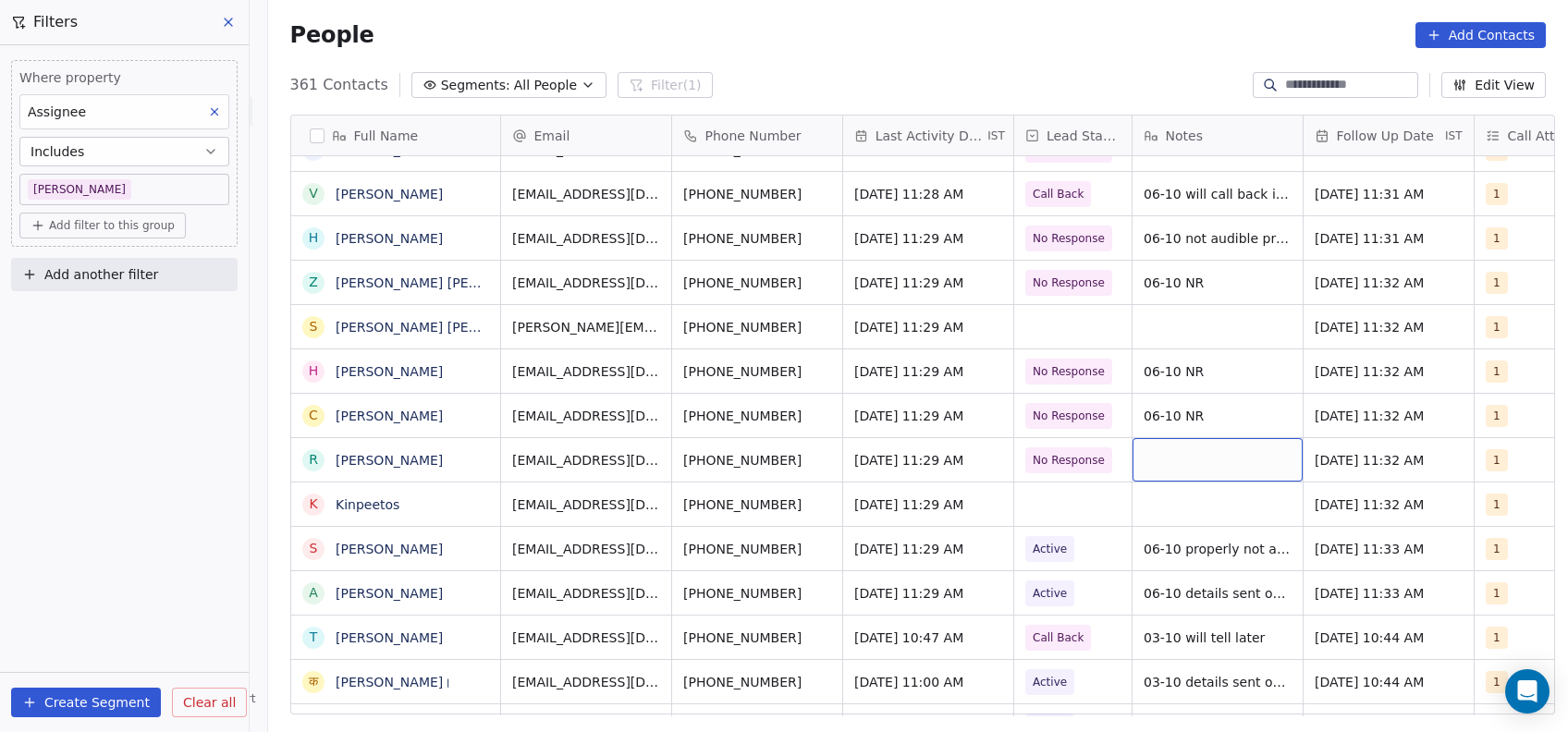
click at [1199, 438] on div "grid" at bounding box center [1217, 460] width 170 height 43
type textarea "**********"
click at [1107, 487] on html "On2Cook India Pvt. Ltd. Contacts People Marketing Workflows Campaigns Metrics &…" at bounding box center [784, 366] width 1568 height 732
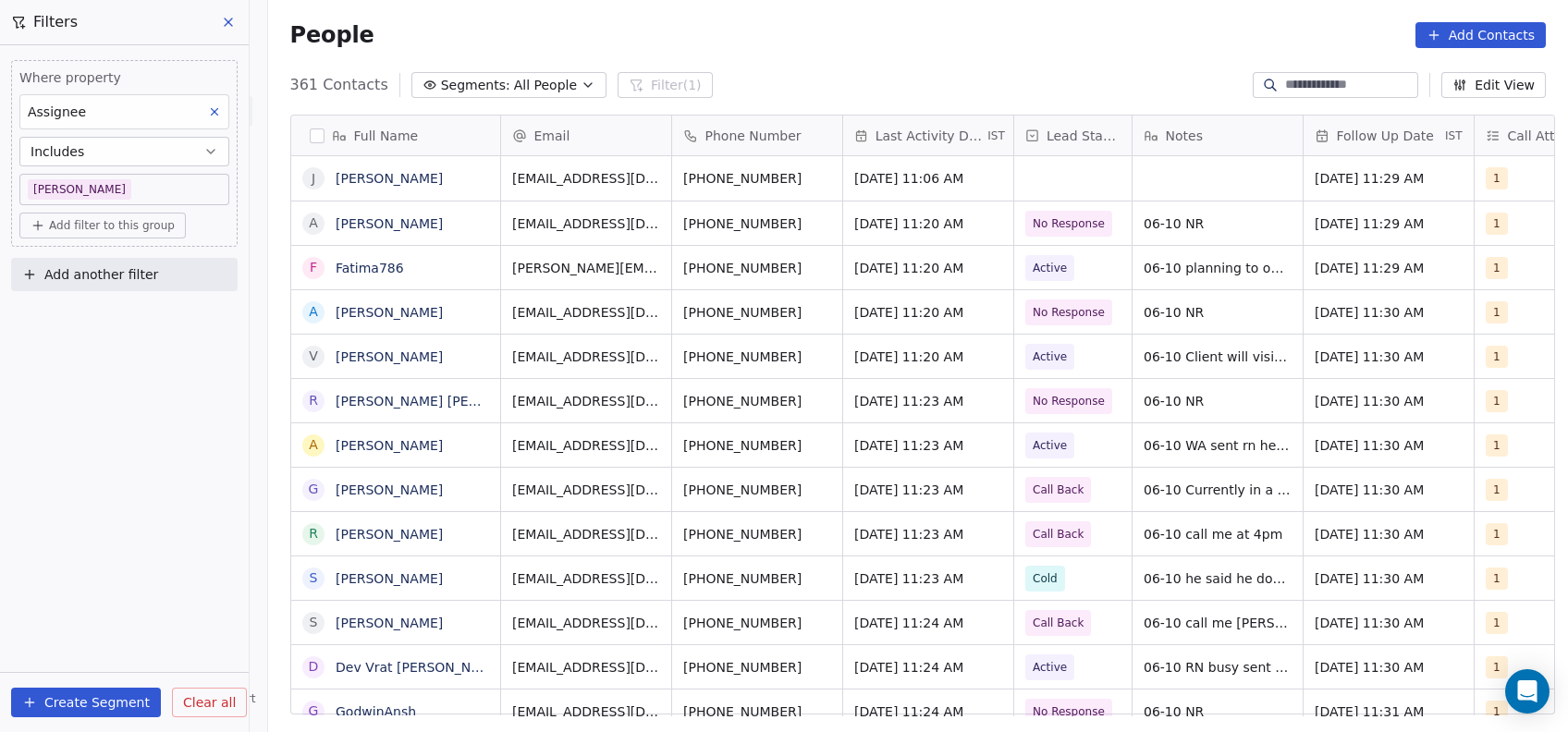
scroll to position [0, 0]
